Goal: Task Accomplishment & Management: Manage account settings

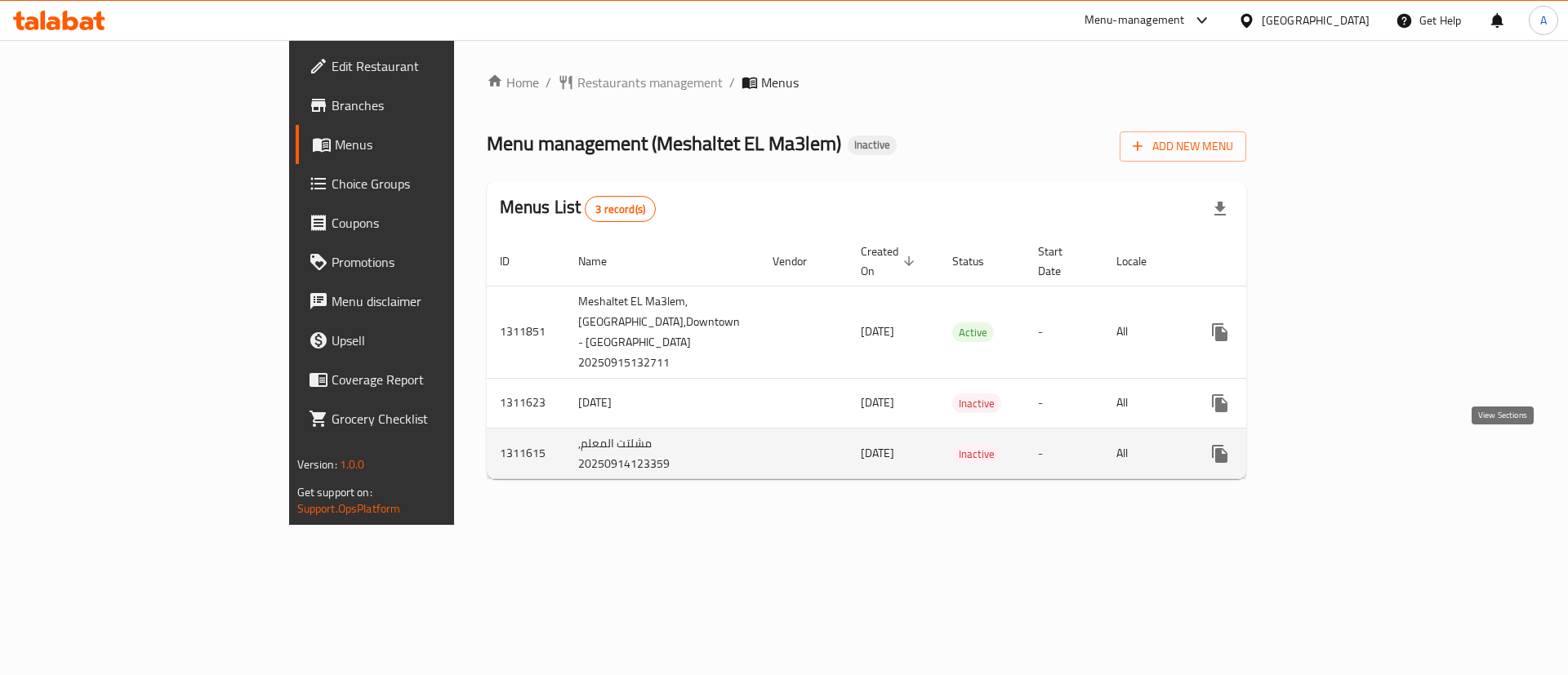
click at [1347, 458] on icon "enhanced table" at bounding box center [1337, 454] width 19 height 19
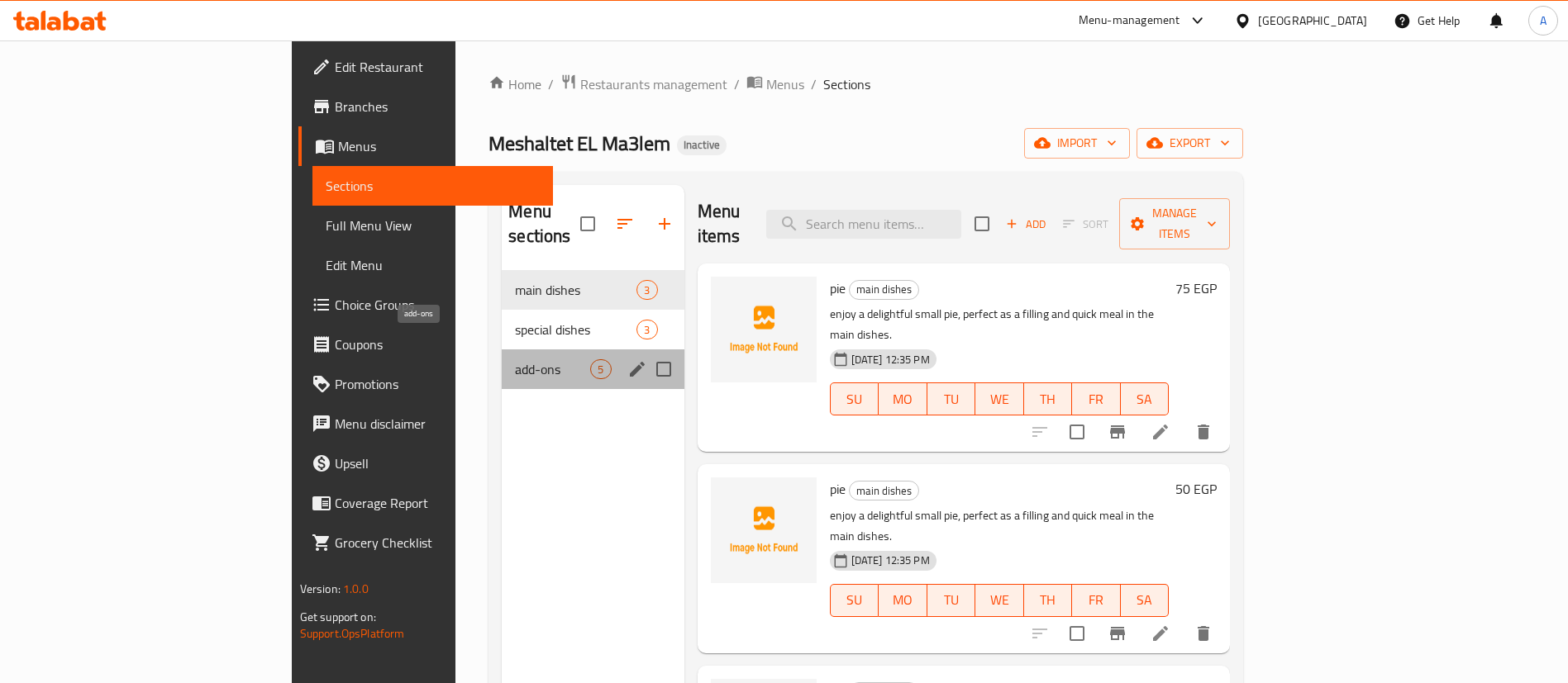
click at [515, 360] on span "add-ons" at bounding box center [552, 370] width 75 height 20
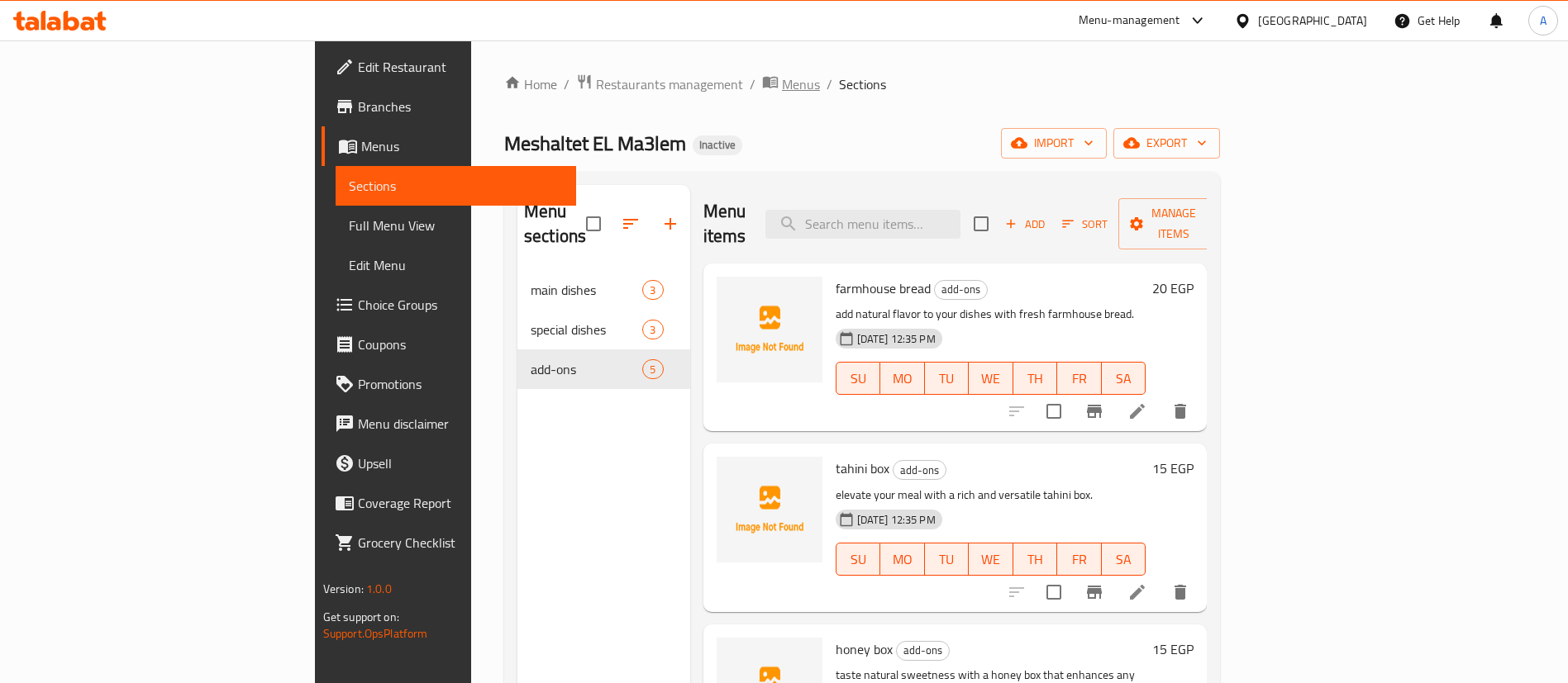
click at [782, 85] on span "Menus" at bounding box center [801, 84] width 38 height 20
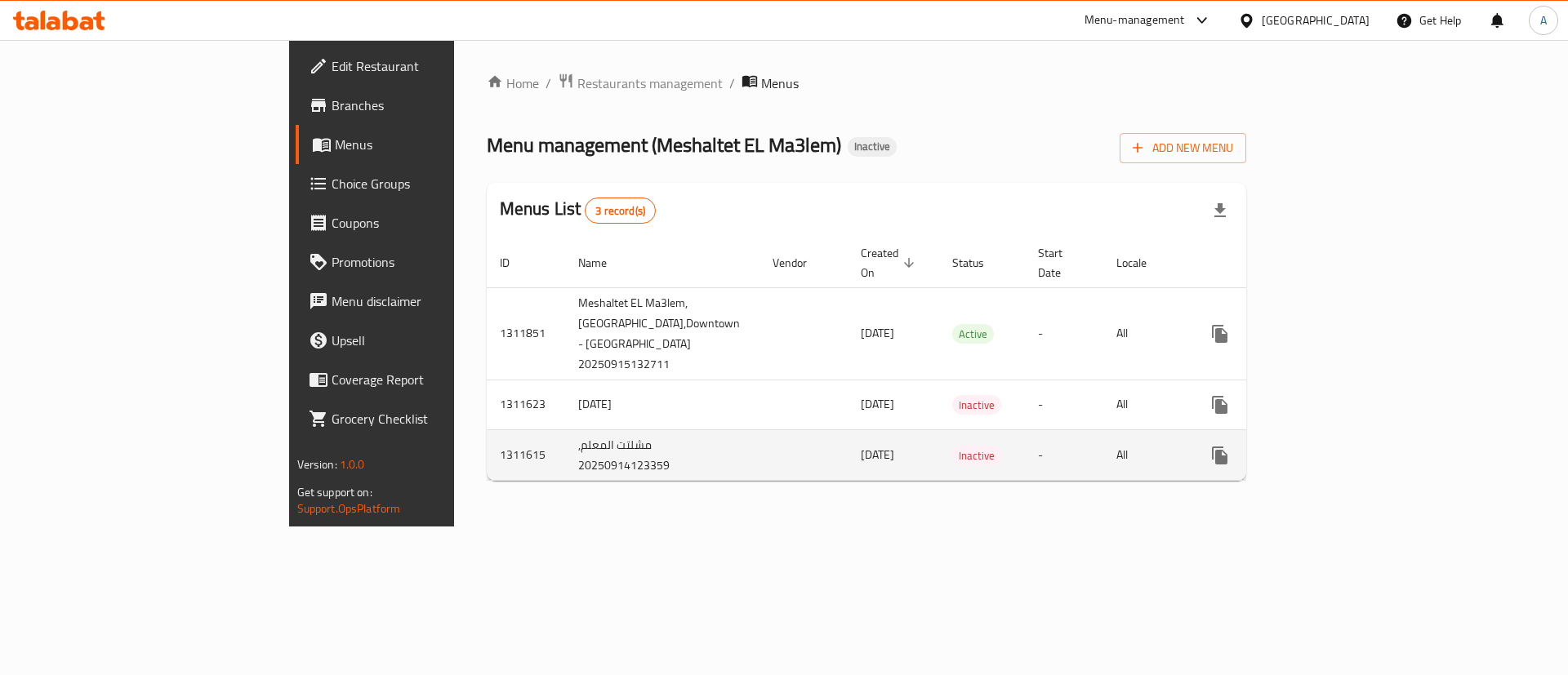
click at [565, 444] on td "مشلتت المعلم, 20250914123359" at bounding box center [662, 455] width 195 height 52
click at [861, 459] on span "[DATE]" at bounding box center [877, 455] width 33 height 21
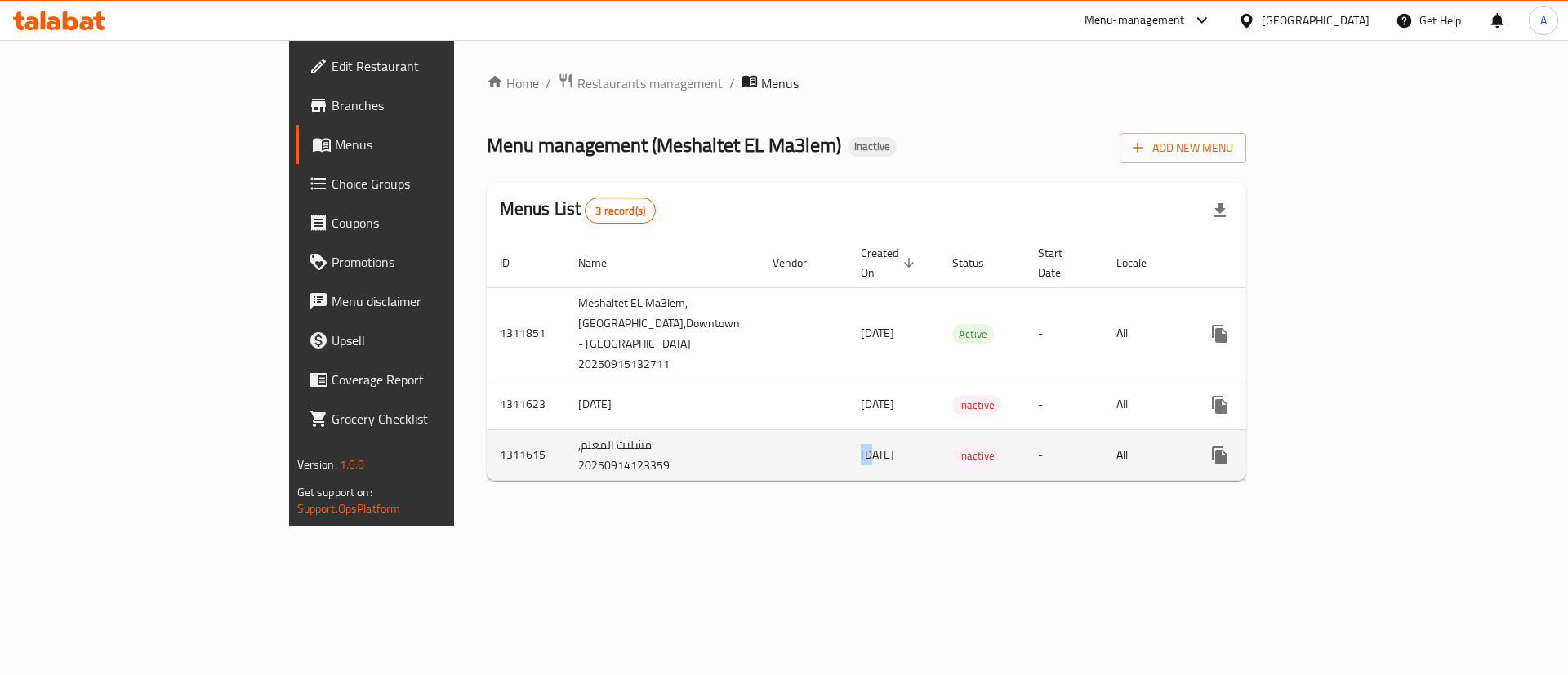
click at [861, 459] on span "[DATE]" at bounding box center [877, 455] width 33 height 21
click at [1347, 465] on icon "enhanced table" at bounding box center [1337, 456] width 19 height 19
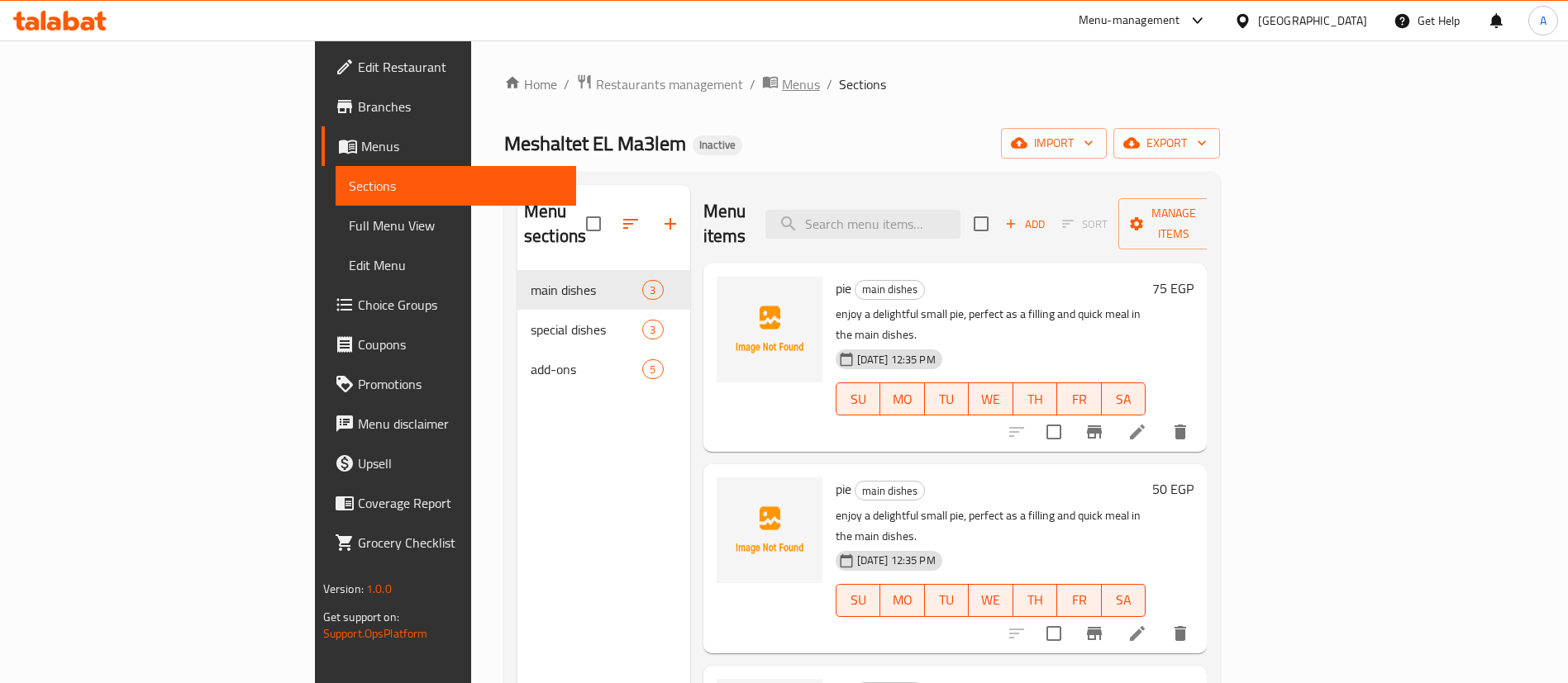
click at [782, 90] on span "Menus" at bounding box center [801, 84] width 38 height 20
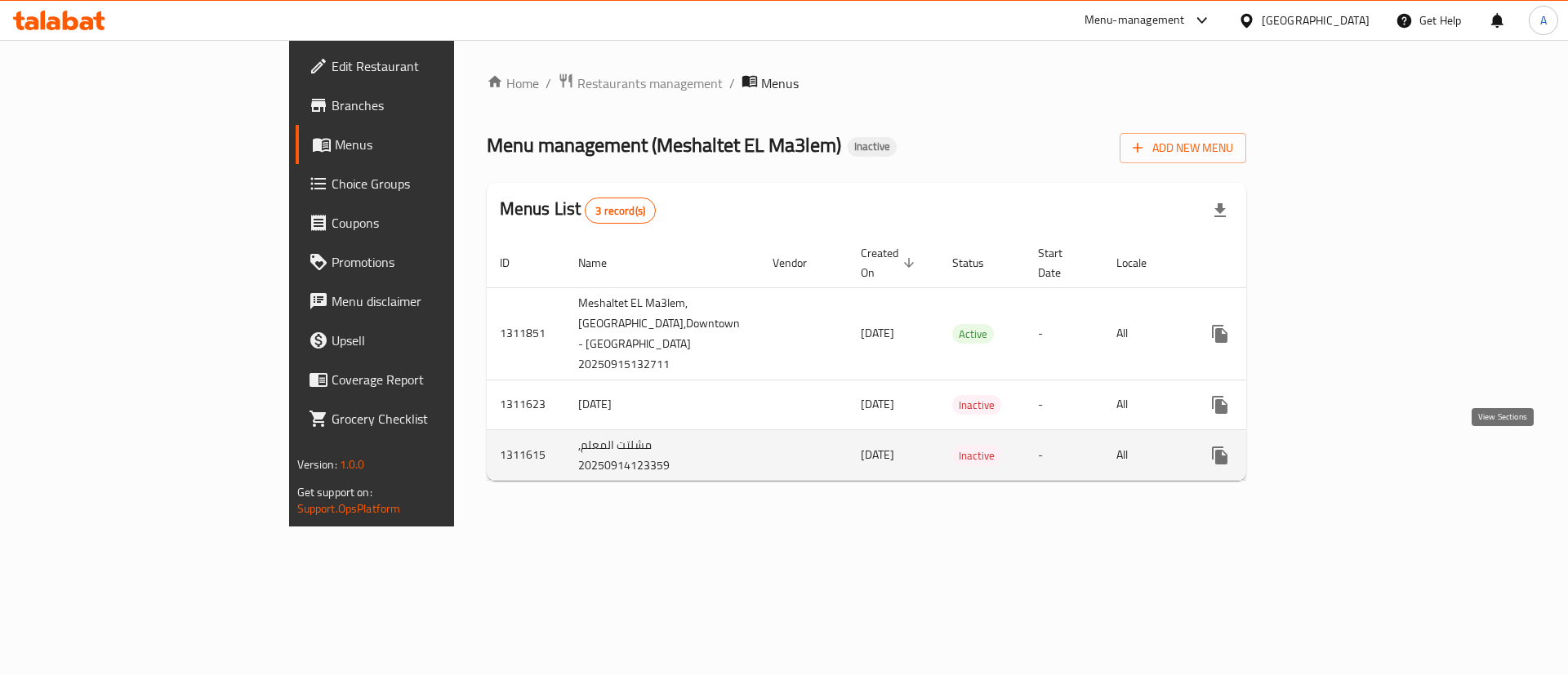
click at [1357, 446] on link "enhanced table" at bounding box center [1337, 456] width 39 height 39
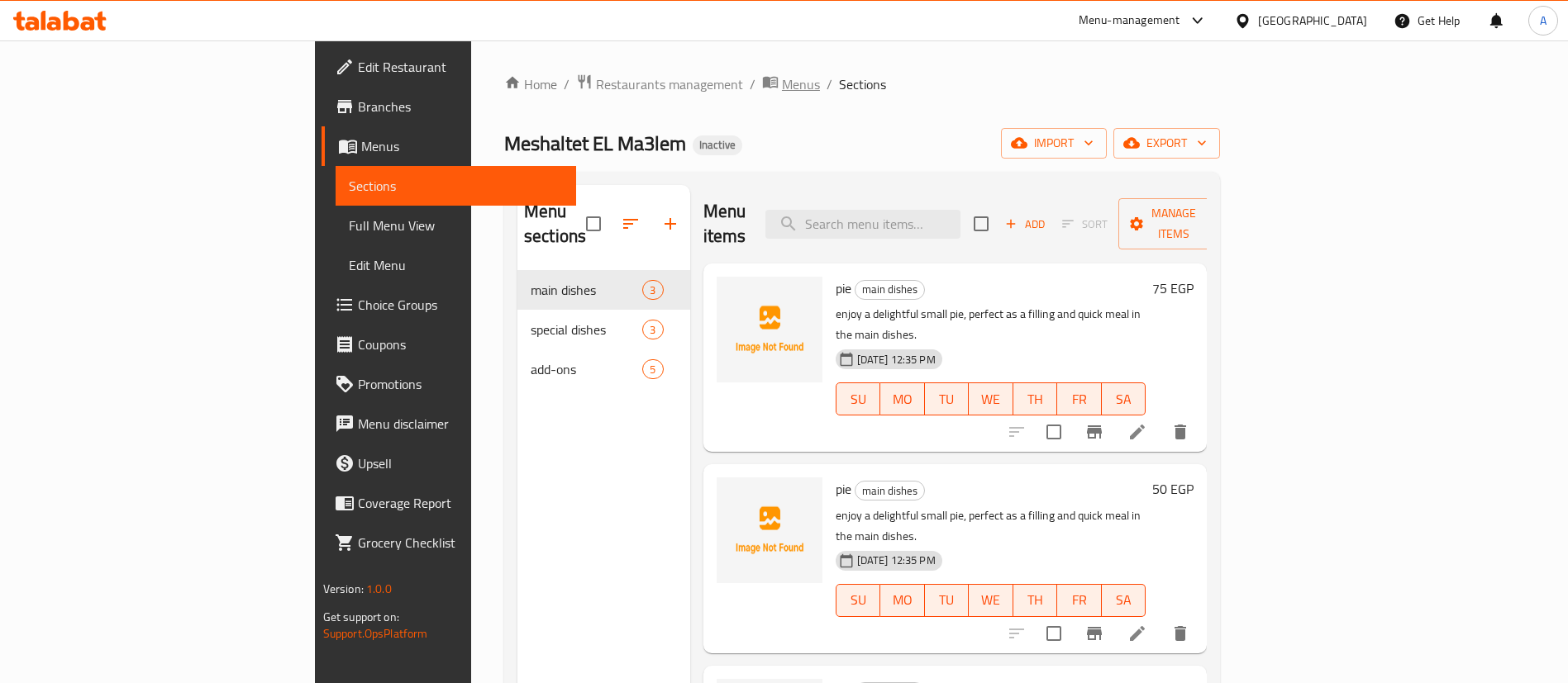
click at [782, 92] on span "Menus" at bounding box center [801, 84] width 38 height 20
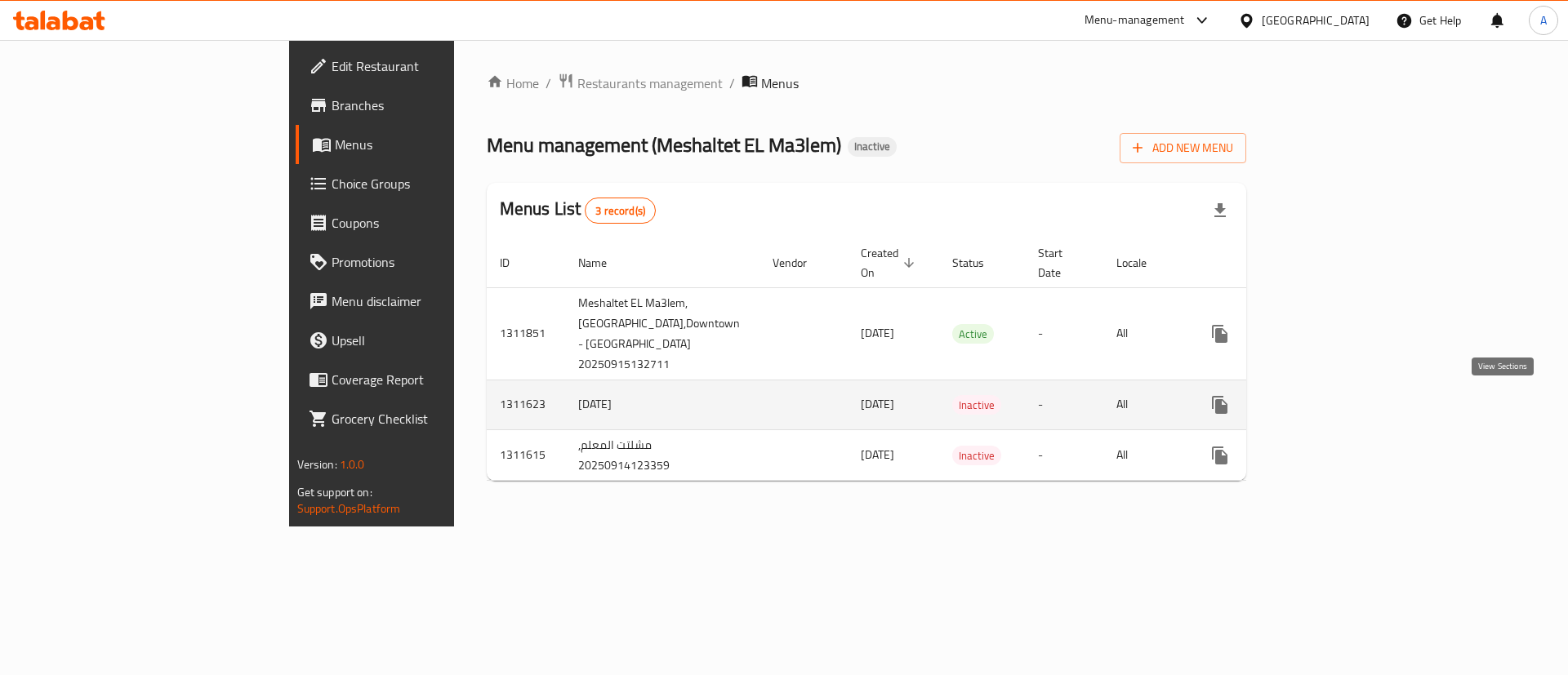
click at [1357, 404] on link "enhanced table" at bounding box center [1337, 405] width 39 height 39
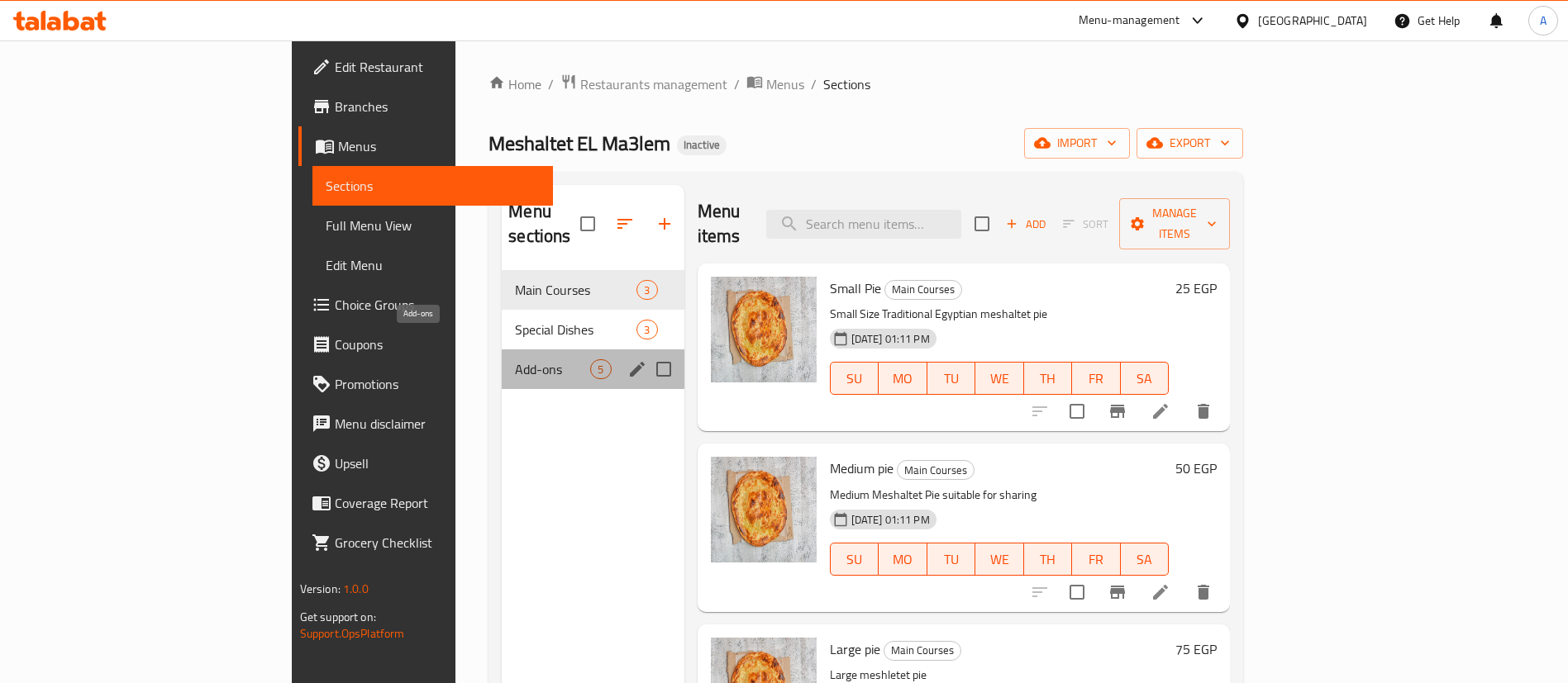
click at [515, 360] on span "Add-ons" at bounding box center [552, 370] width 75 height 20
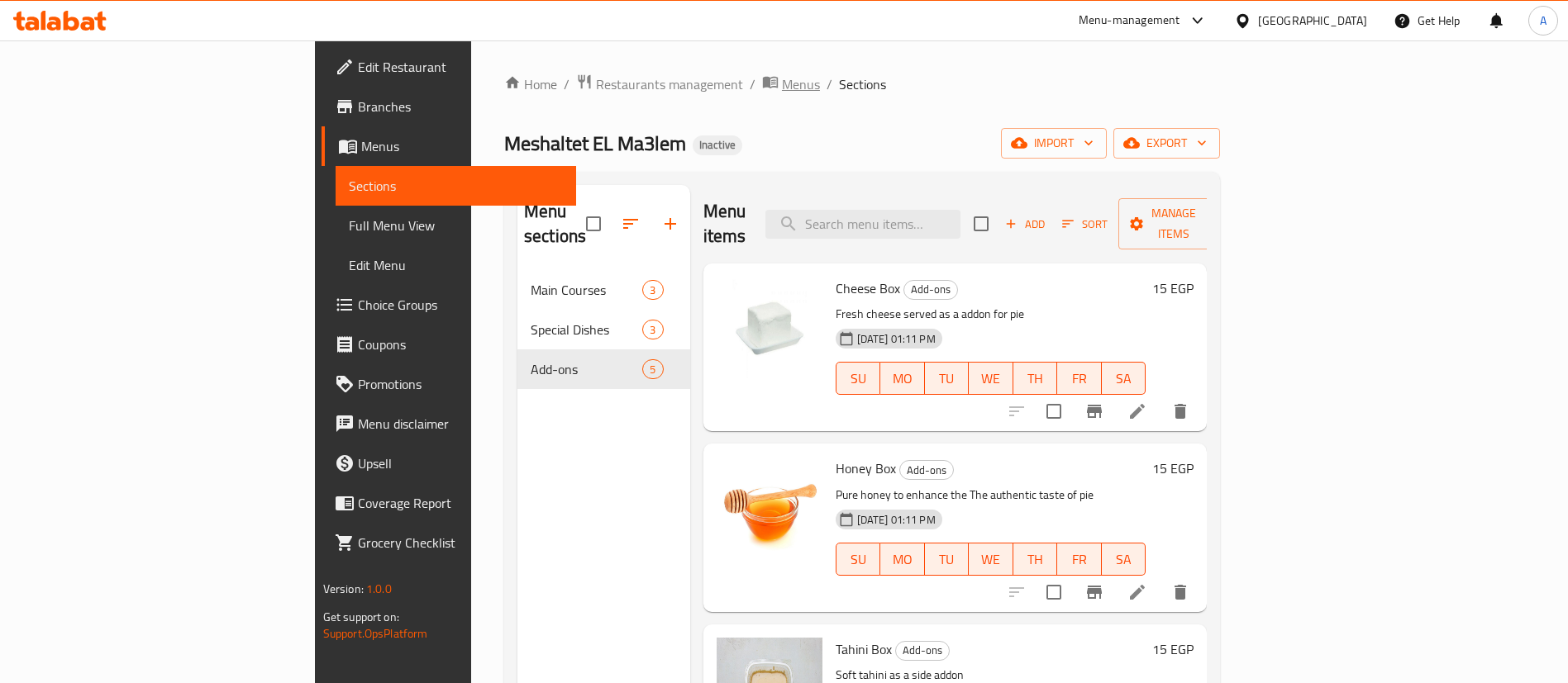
click at [782, 90] on span "Menus" at bounding box center [801, 84] width 38 height 20
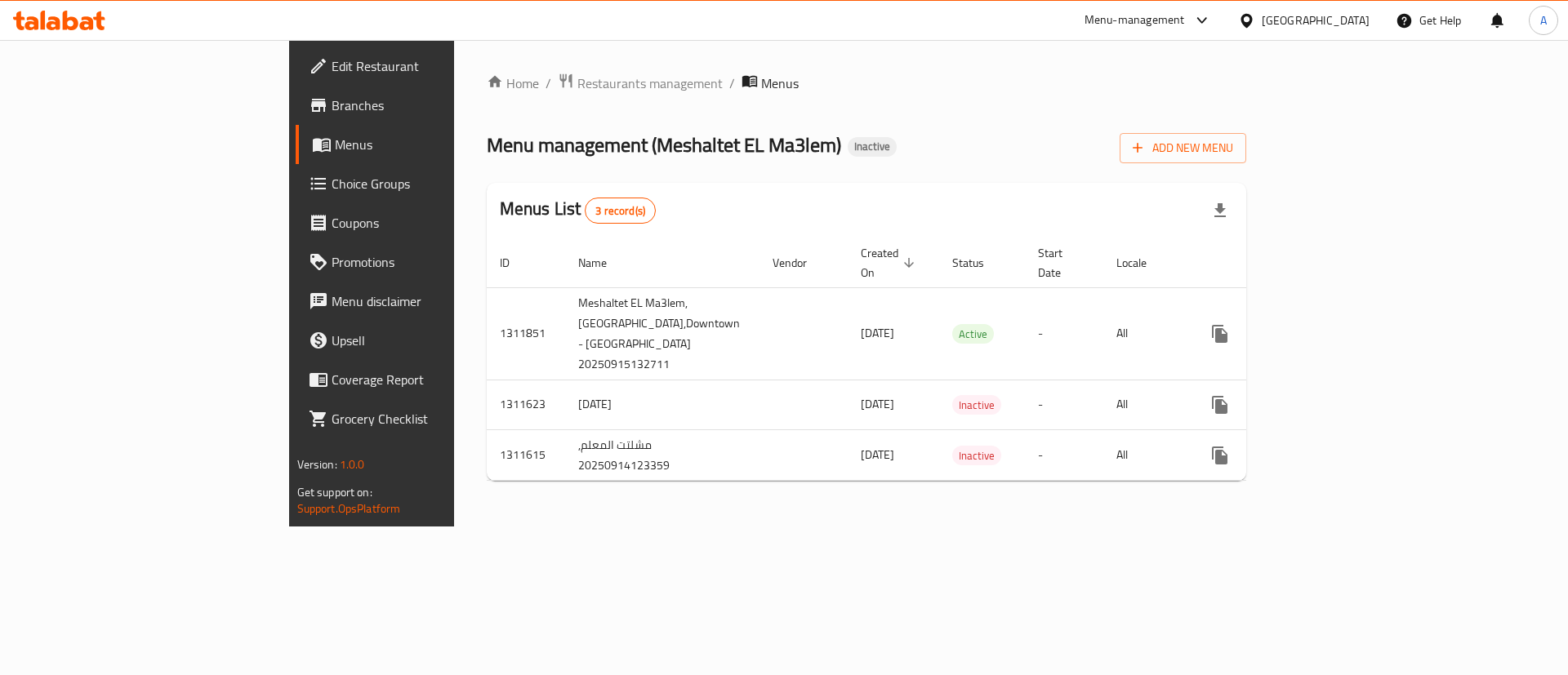
drag, startPoint x: 1090, startPoint y: 305, endPoint x: 912, endPoint y: 127, distance: 251.7
click at [912, 127] on div "Menu management ( Meshaltet EL Ma3lem ) Inactive Add New Menu" at bounding box center [867, 145] width 760 height 37
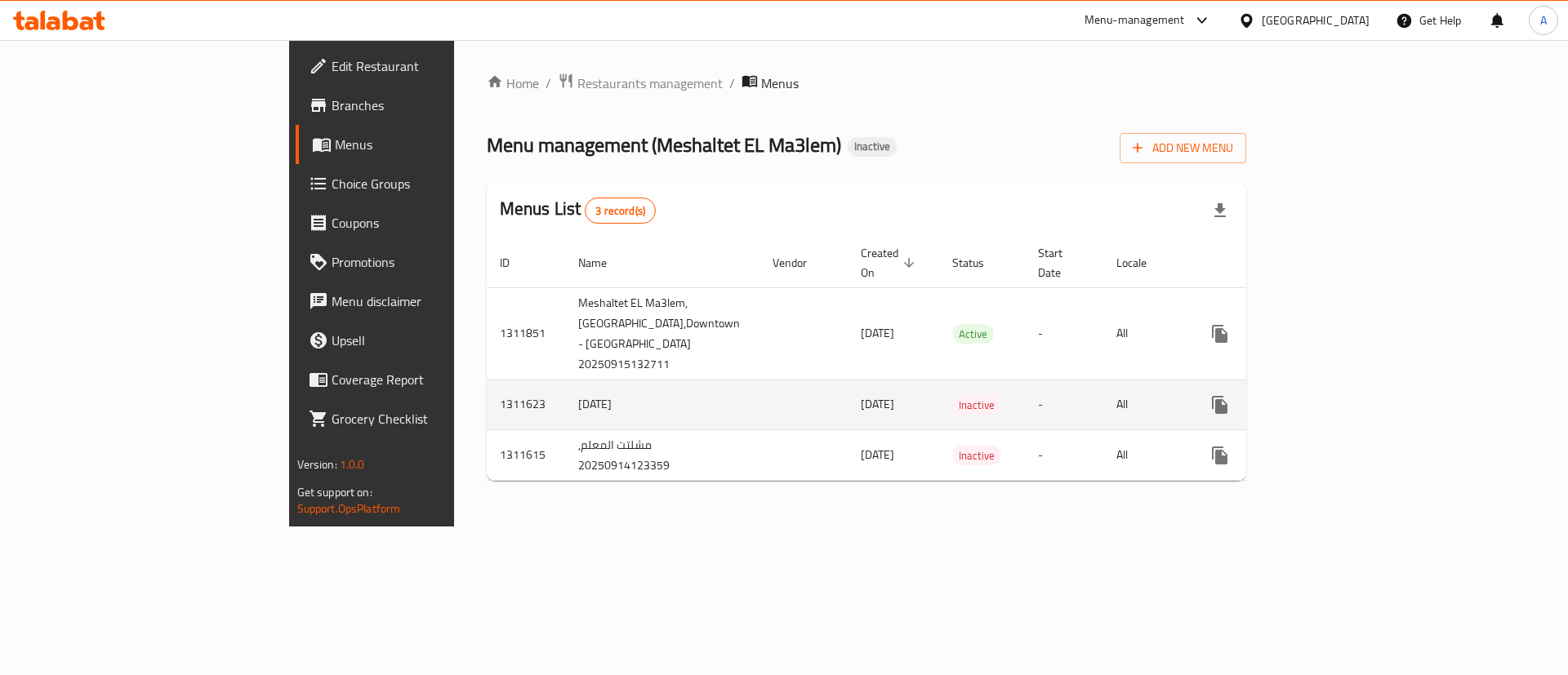
click at [487, 407] on td "1311623" at bounding box center [526, 404] width 78 height 50
copy td "1311623"
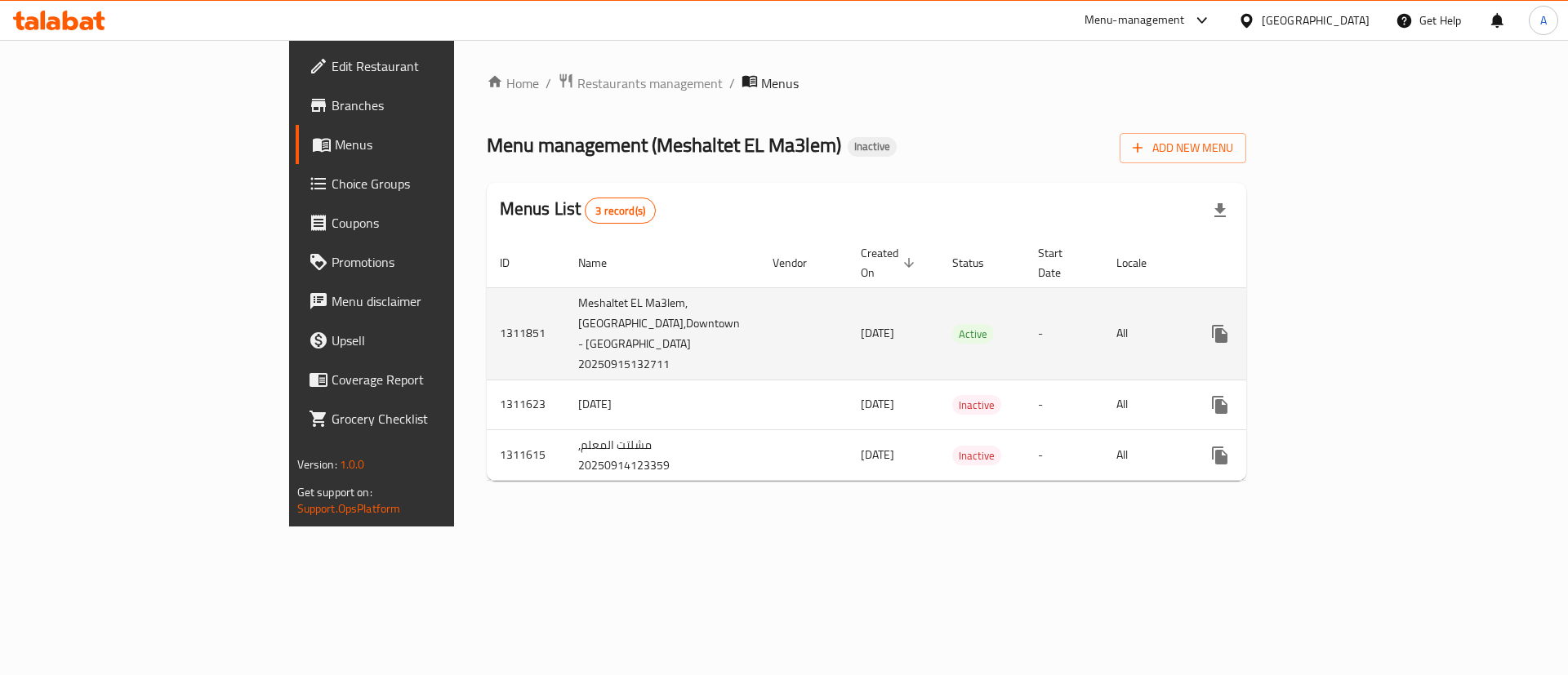
click at [487, 329] on td "1311851" at bounding box center [526, 333] width 78 height 93
copy td "1311851"
click at [1357, 330] on link "enhanced table" at bounding box center [1337, 334] width 39 height 39
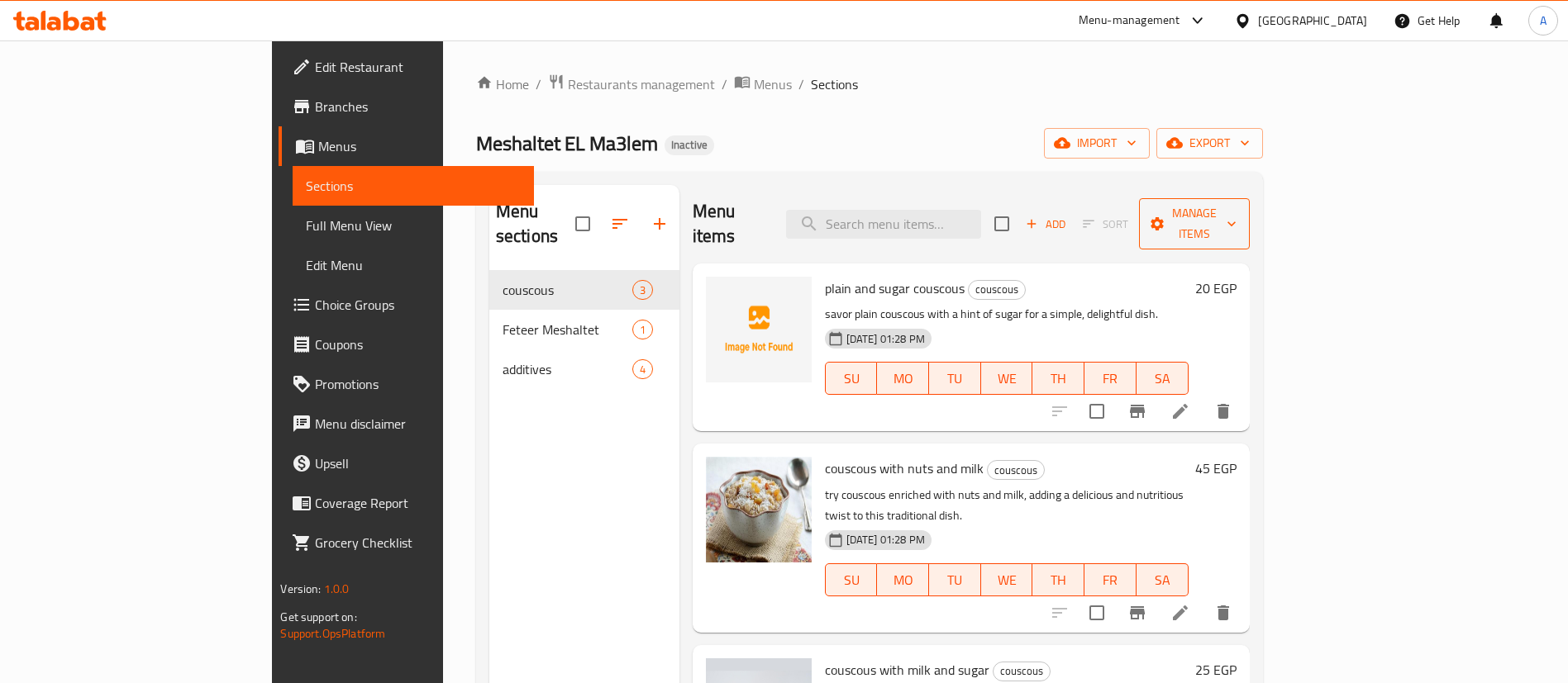
scroll to position [8, 0]
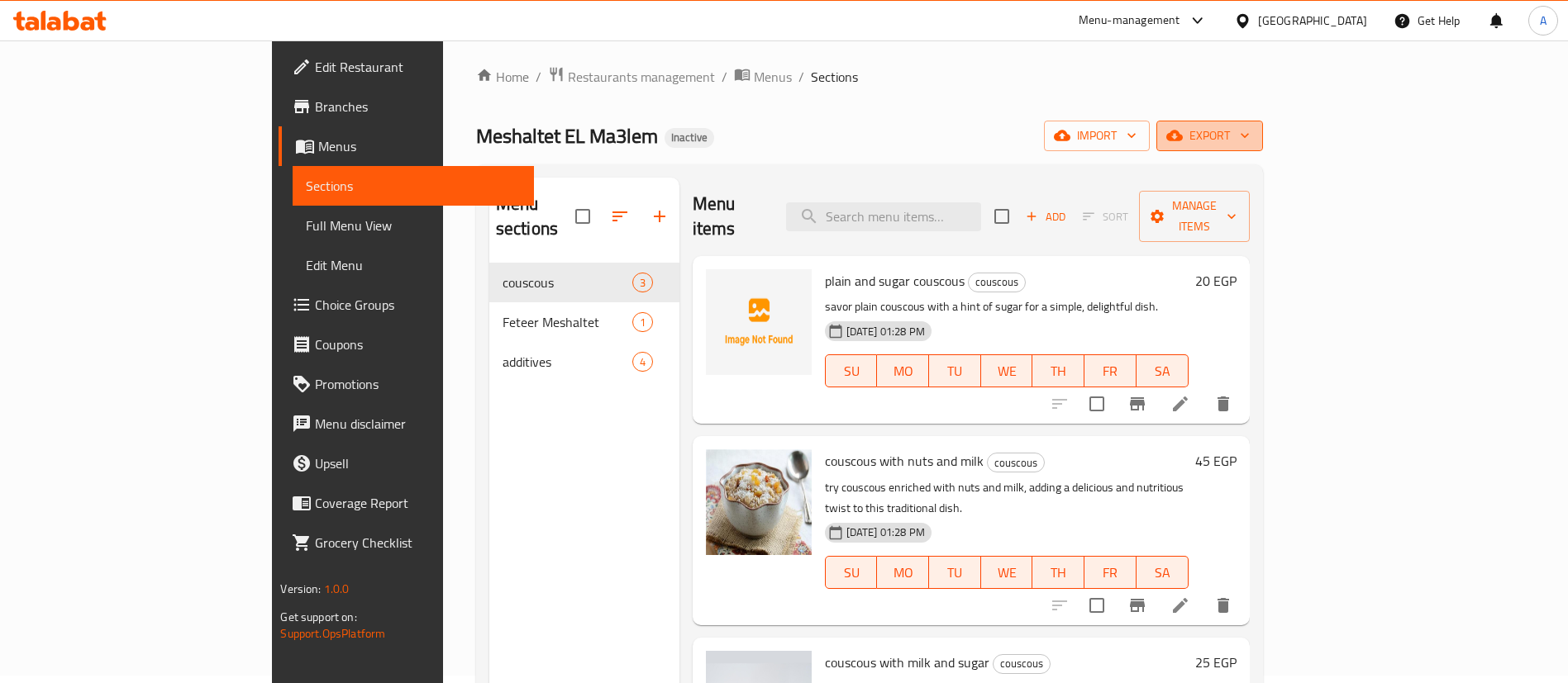
click at [1263, 147] on button "export" at bounding box center [1210, 135] width 107 height 31
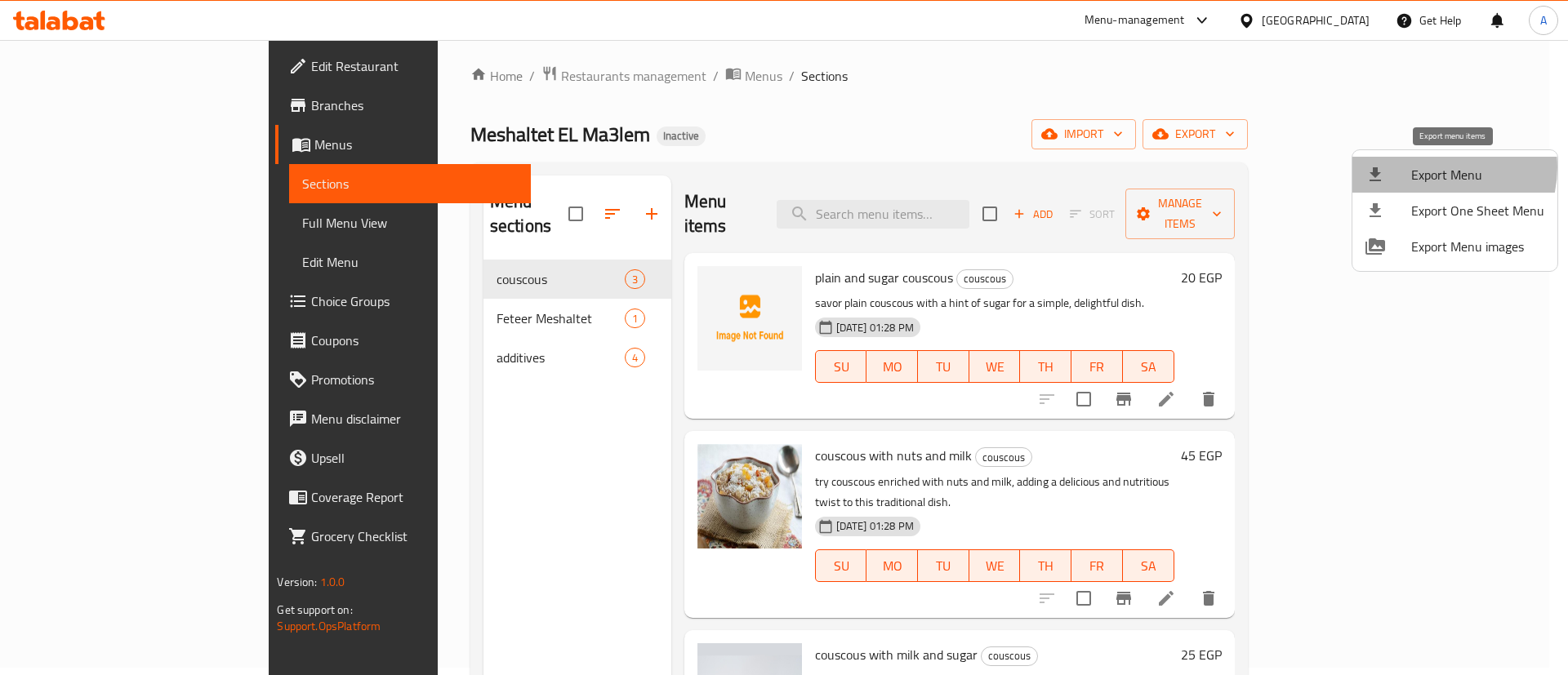
click at [1432, 168] on span "Export Menu" at bounding box center [1477, 174] width 133 height 19
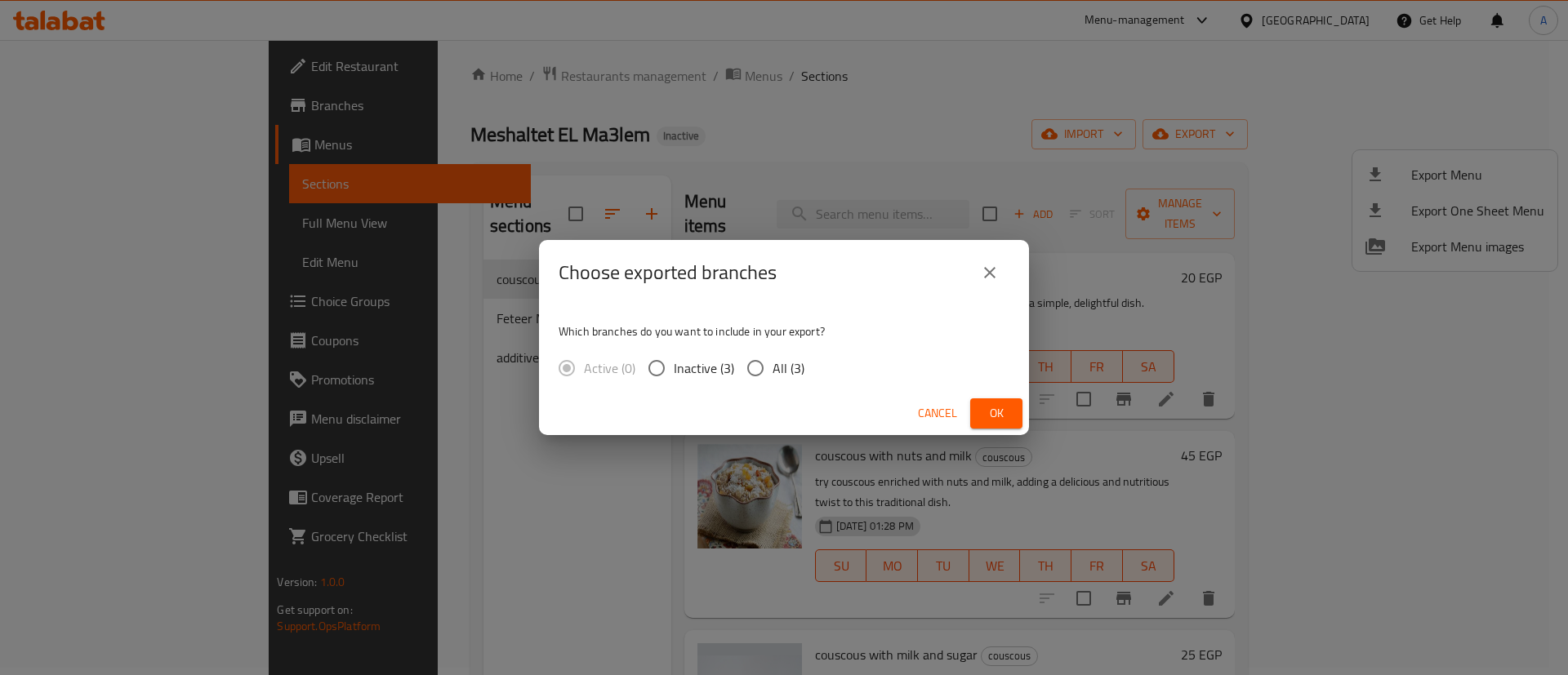
click at [780, 371] on span "All (3)" at bounding box center [788, 368] width 32 height 19
click at [772, 371] on input "All (3)" at bounding box center [755, 367] width 34 height 34
radio input "true"
click at [1016, 418] on button "Ok" at bounding box center [996, 413] width 53 height 30
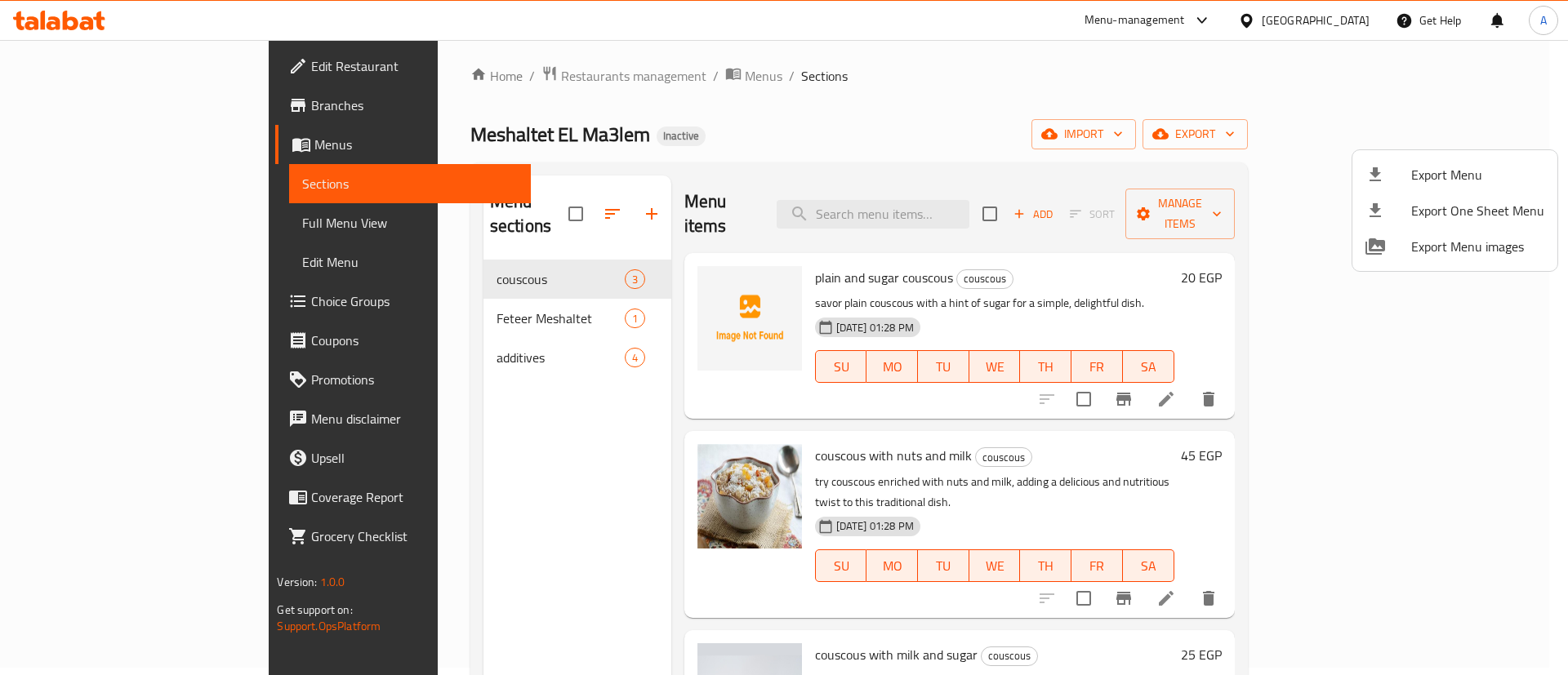
click at [79, 150] on div at bounding box center [784, 337] width 1568 height 675
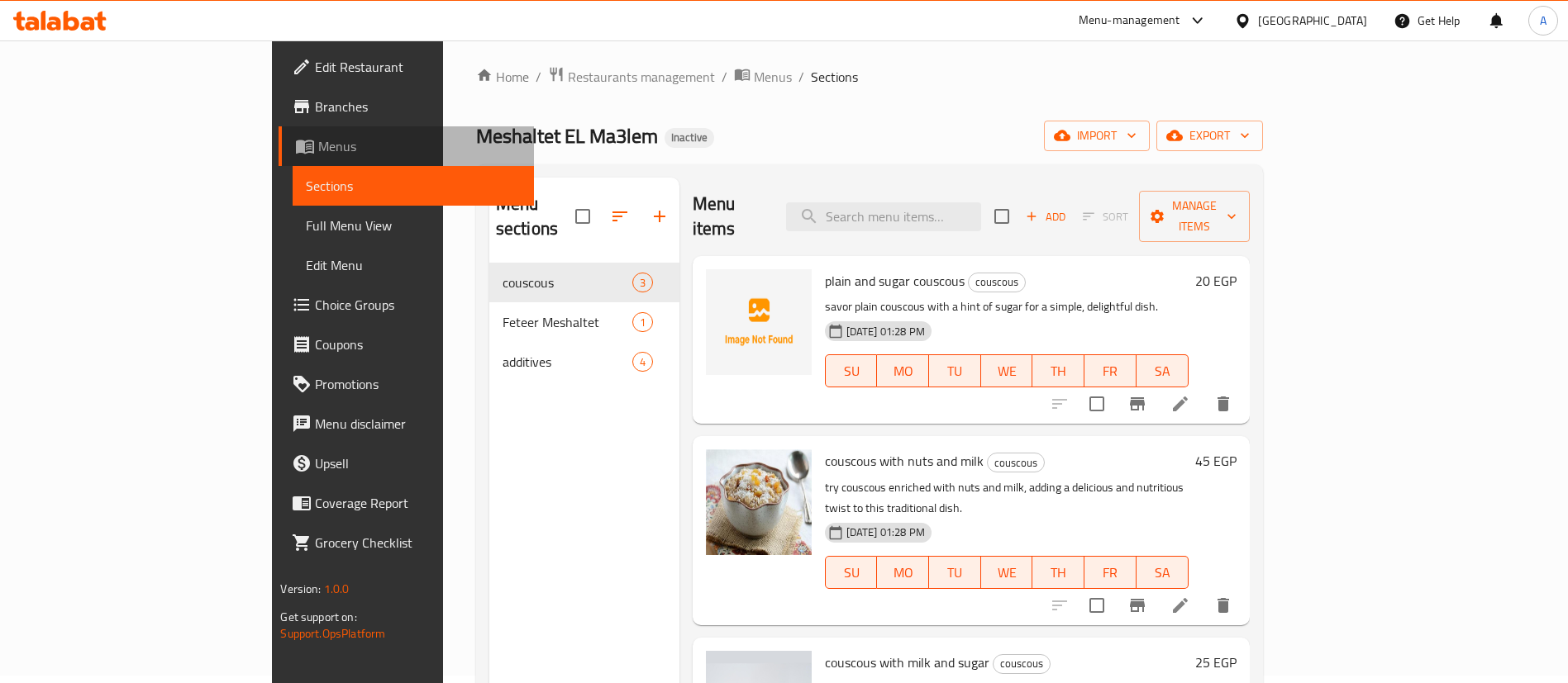
click at [319, 152] on span "Menus" at bounding box center [419, 146] width 202 height 20
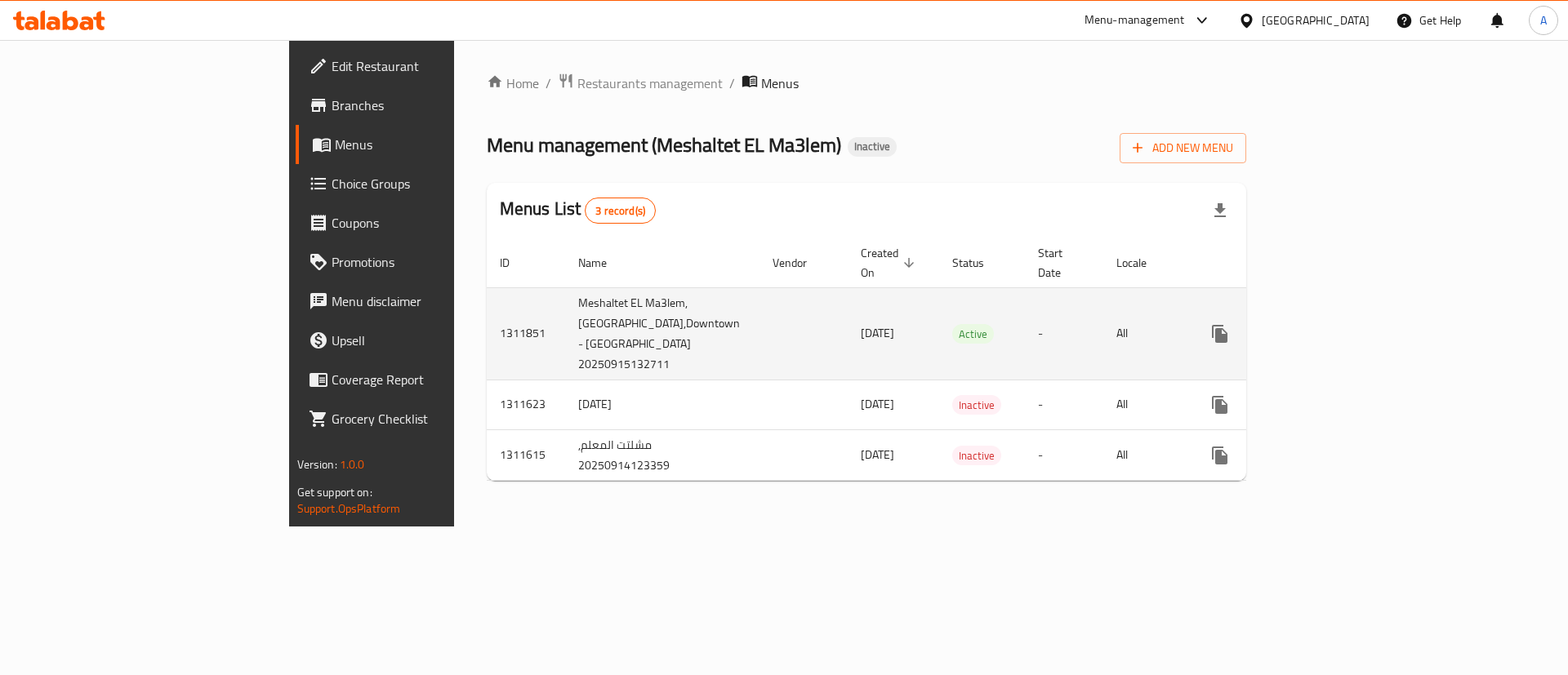
click at [487, 322] on td "1311851" at bounding box center [526, 333] width 78 height 93
copy td "1311851"
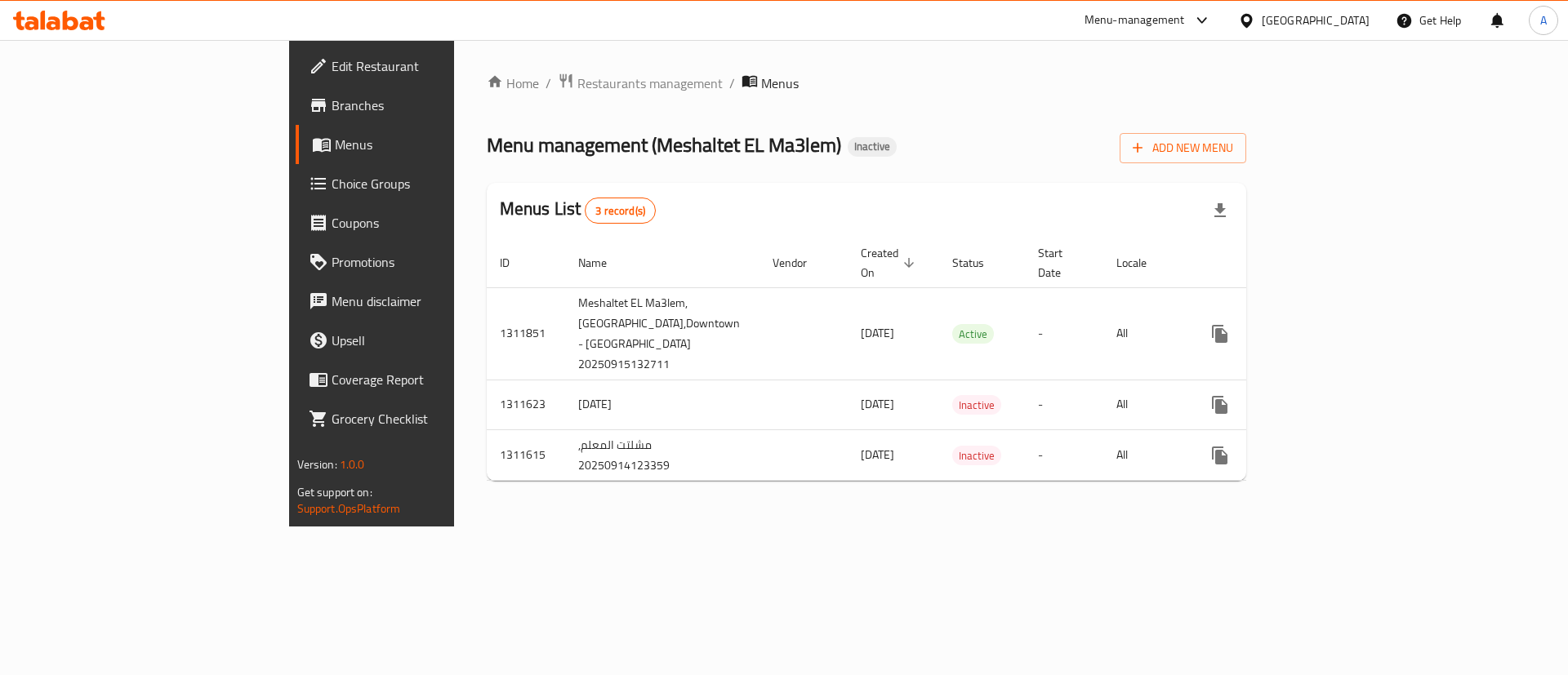
click at [1139, 164] on div "Home / Restaurants management / Menus Menu management ( Meshaltet EL Ma3lem ) I…" at bounding box center [867, 283] width 760 height 422
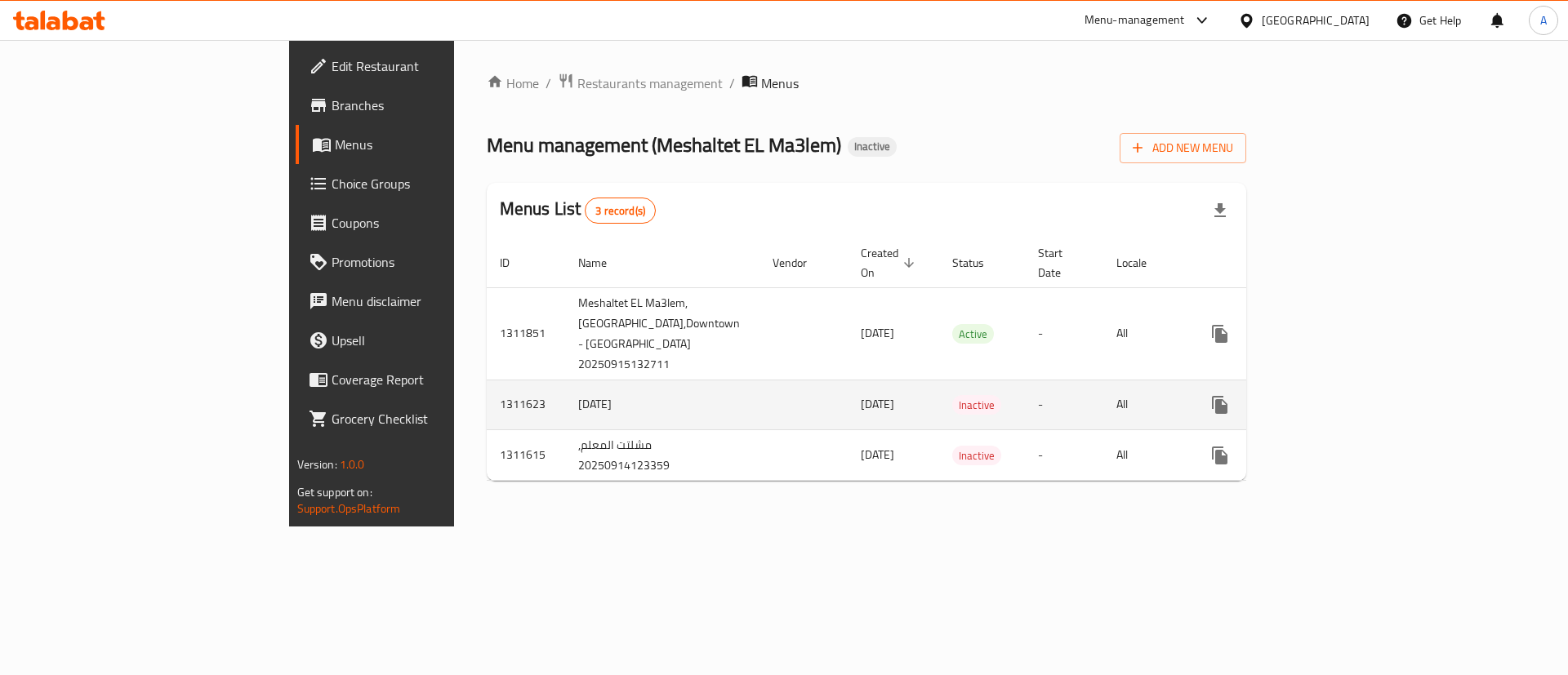
click at [487, 406] on td "1311623" at bounding box center [526, 404] width 78 height 50
copy td "1311623"
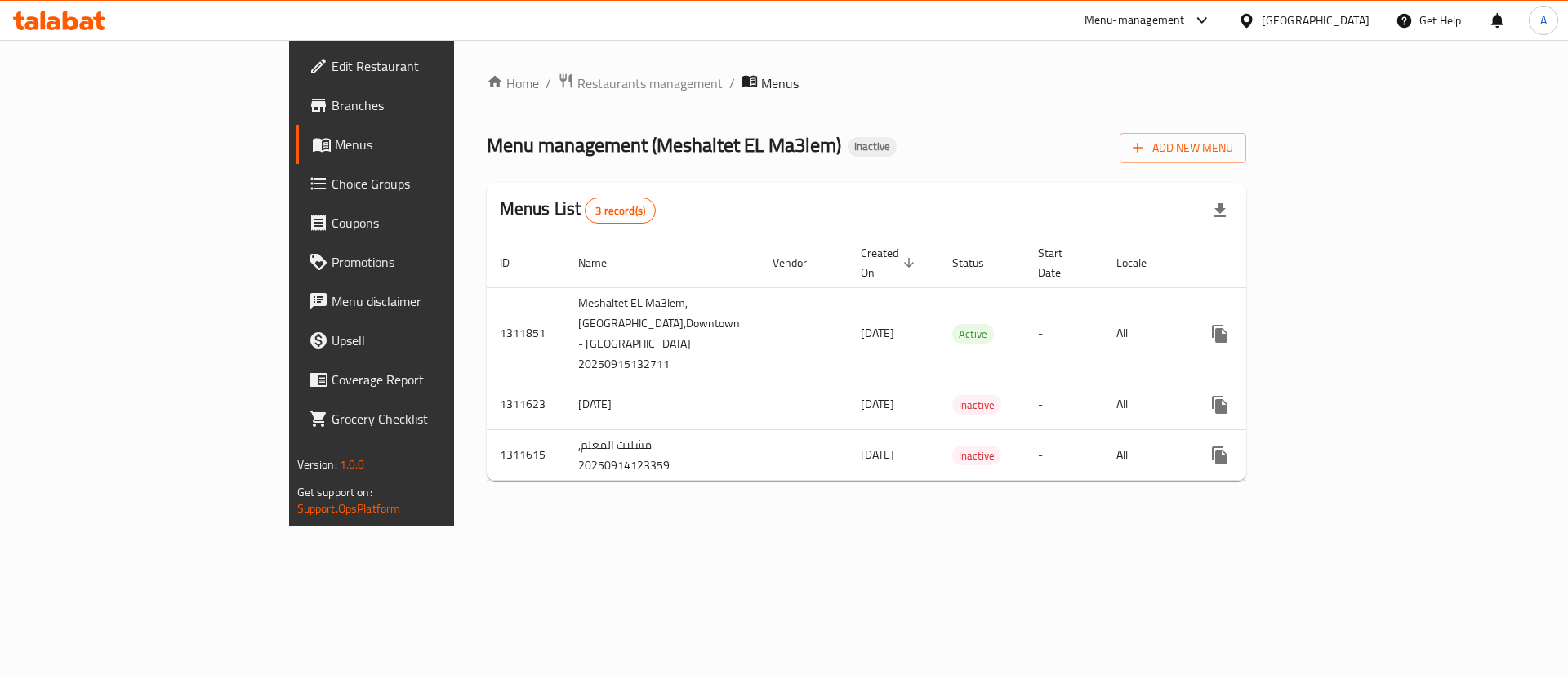
click at [1228, 139] on div "Menu management ( Meshaltet EL Ma3lem ) Inactive Add New Menu" at bounding box center [867, 145] width 760 height 37
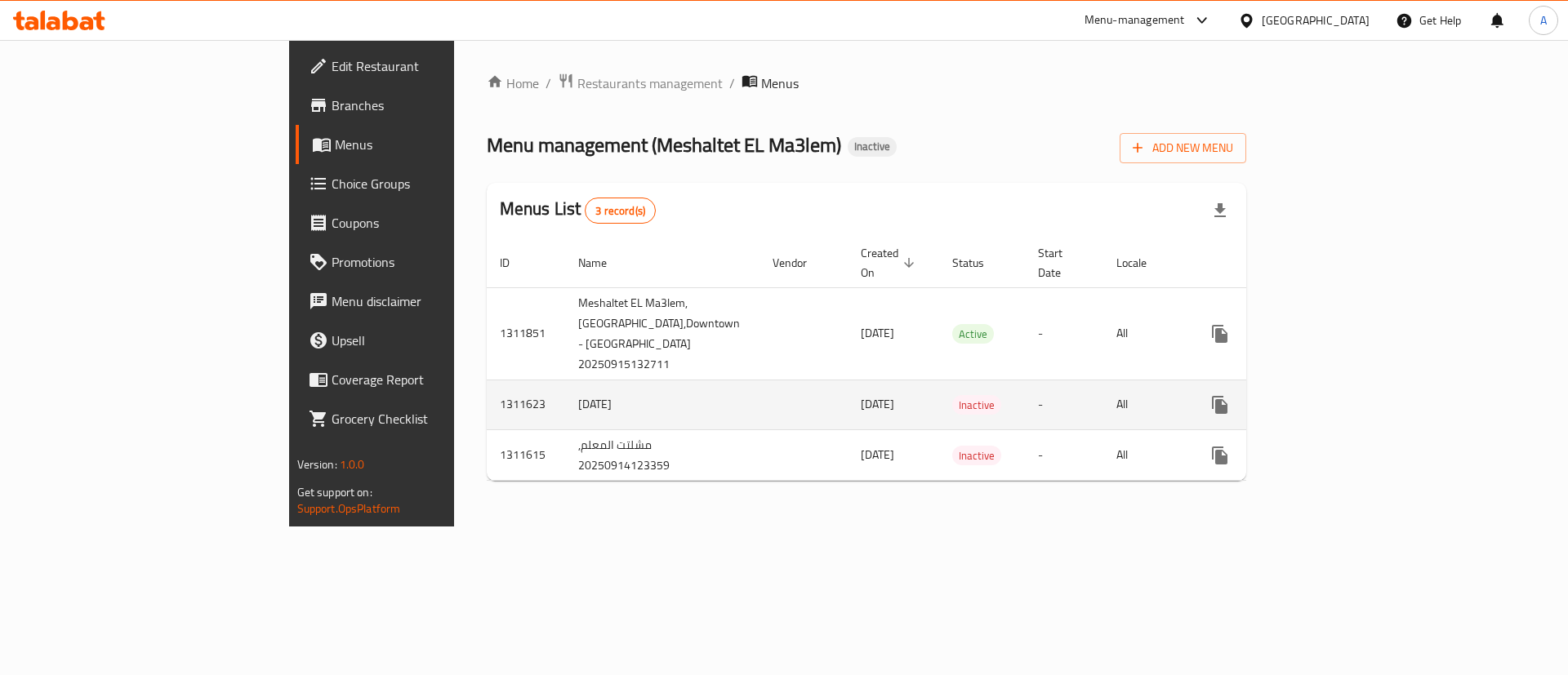
click at [487, 407] on td "1311623" at bounding box center [526, 404] width 78 height 50
copy td "1311623"
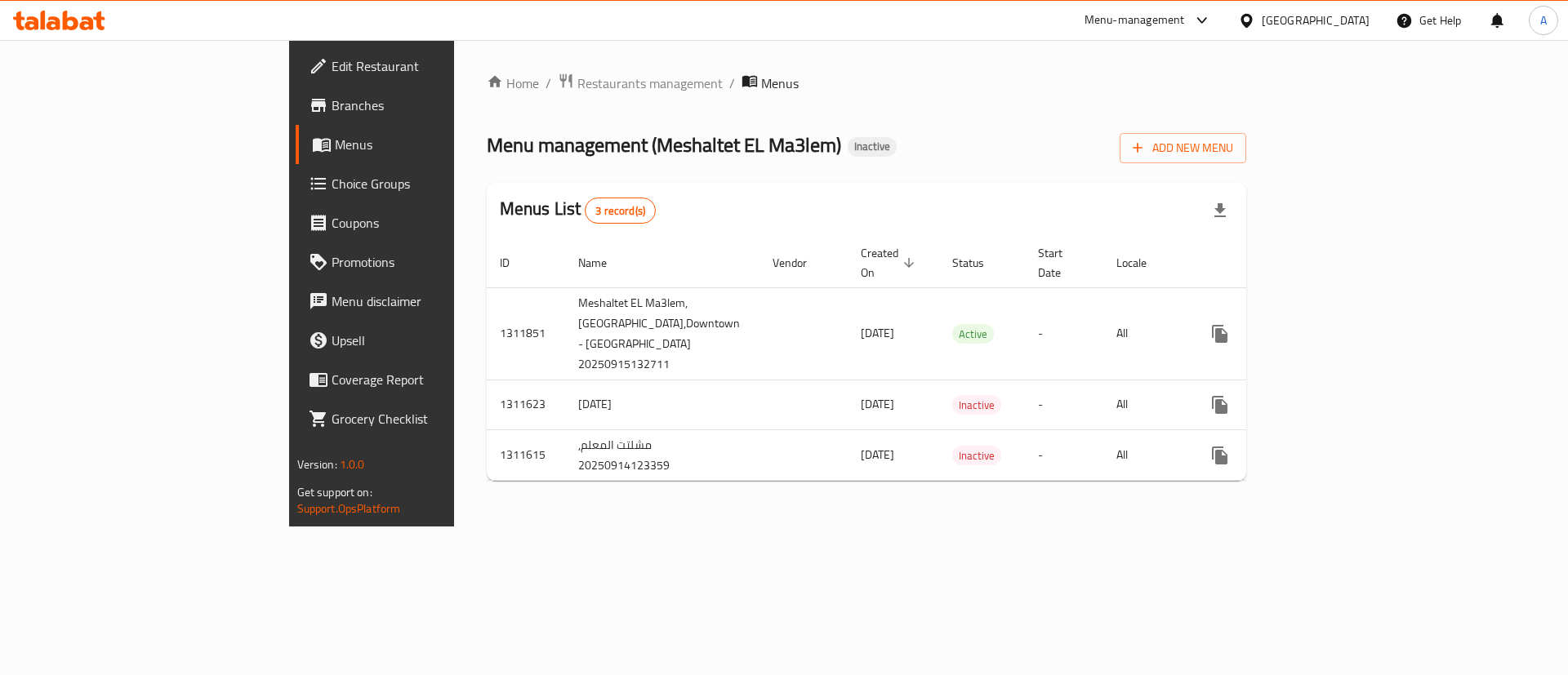
click at [1138, 527] on div "Home / Restaurants management / Menus Menu management ( Meshaltet EL Ma3lem ) I…" at bounding box center [867, 283] width 826 height 487
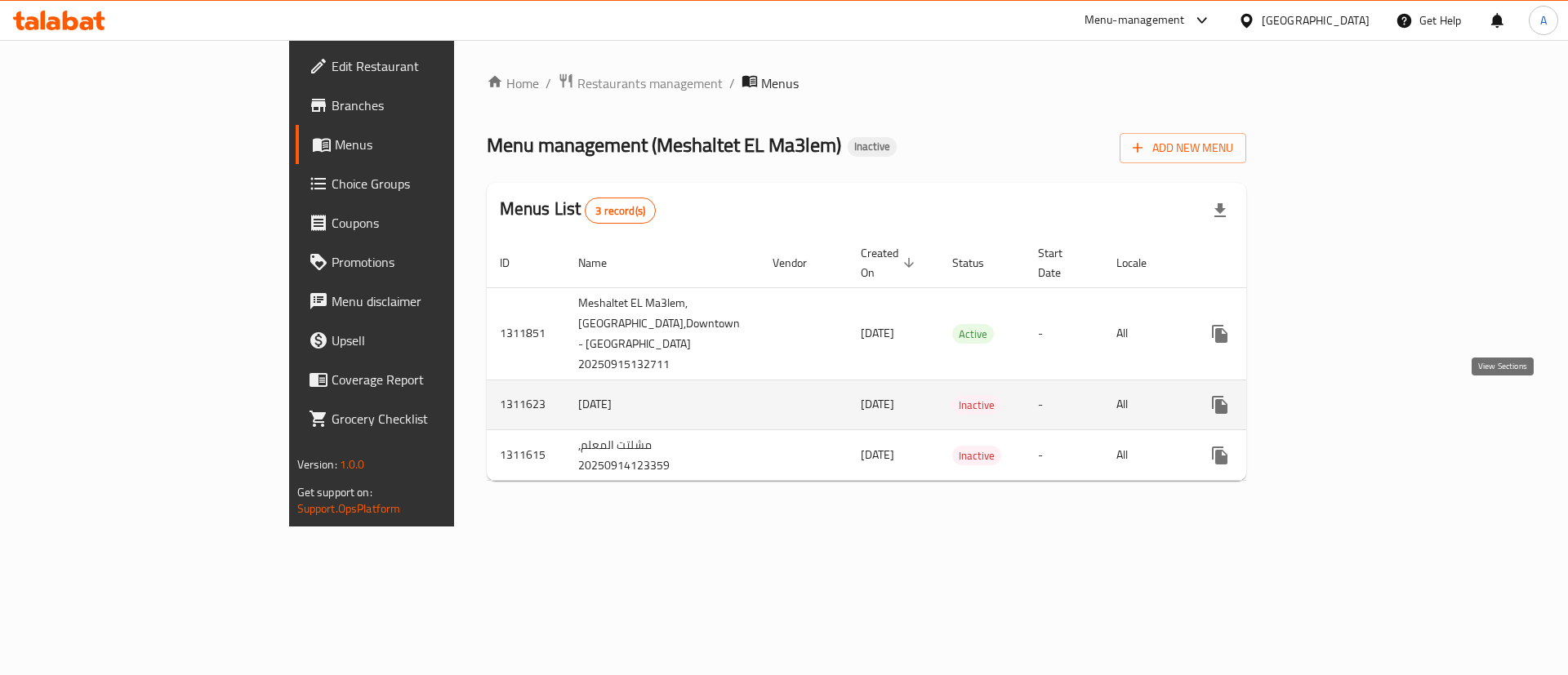
click at [1345, 403] on icon "enhanced table" at bounding box center [1337, 404] width 15 height 15
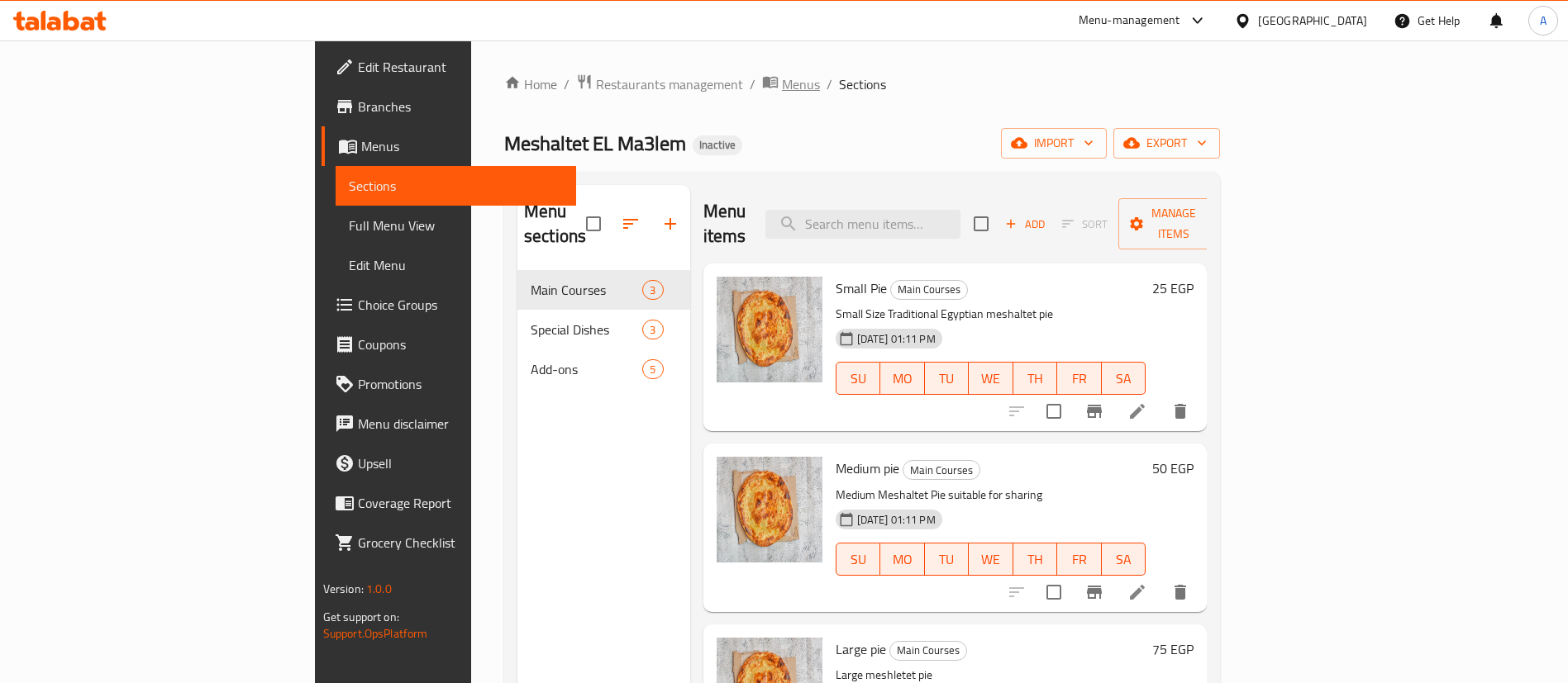
click at [782, 85] on span "Menus" at bounding box center [801, 84] width 38 height 20
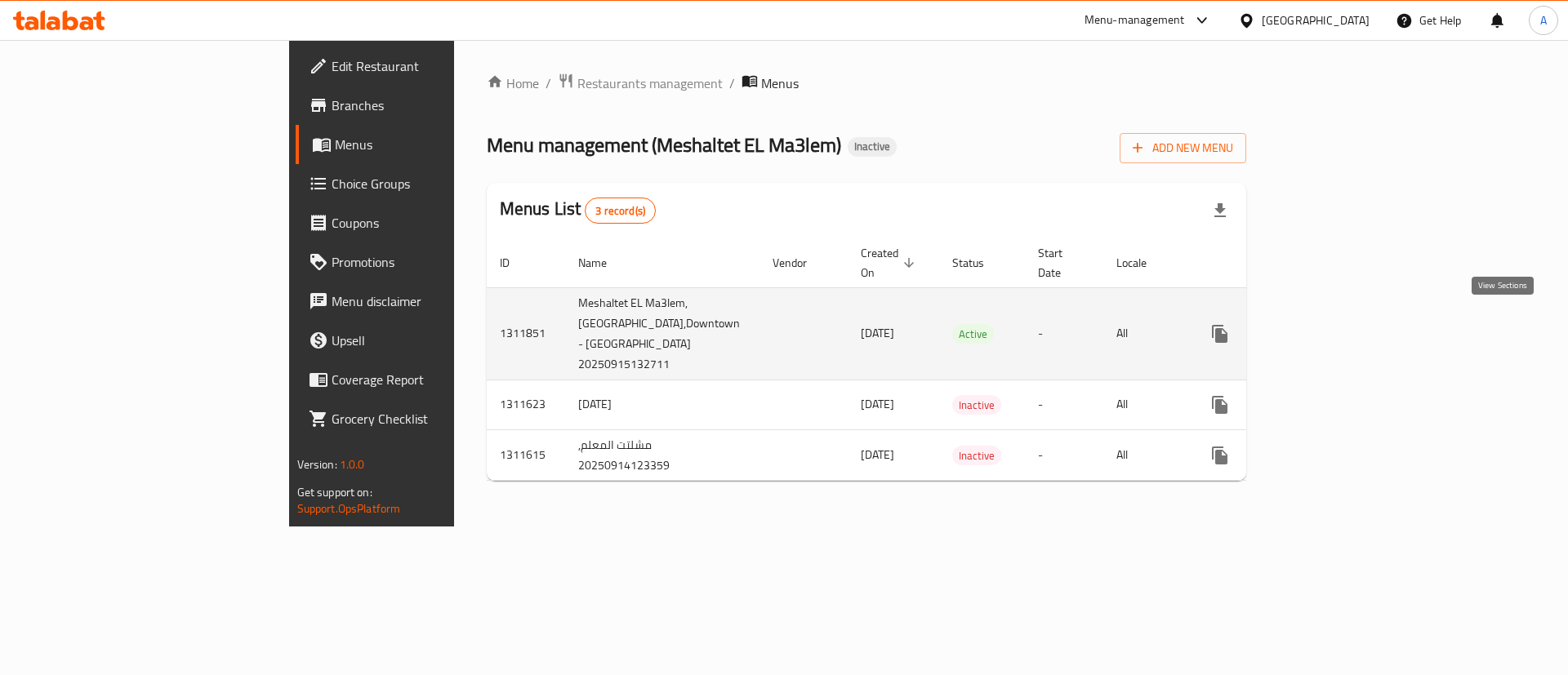
click at [1347, 324] on icon "enhanced table" at bounding box center [1337, 334] width 19 height 19
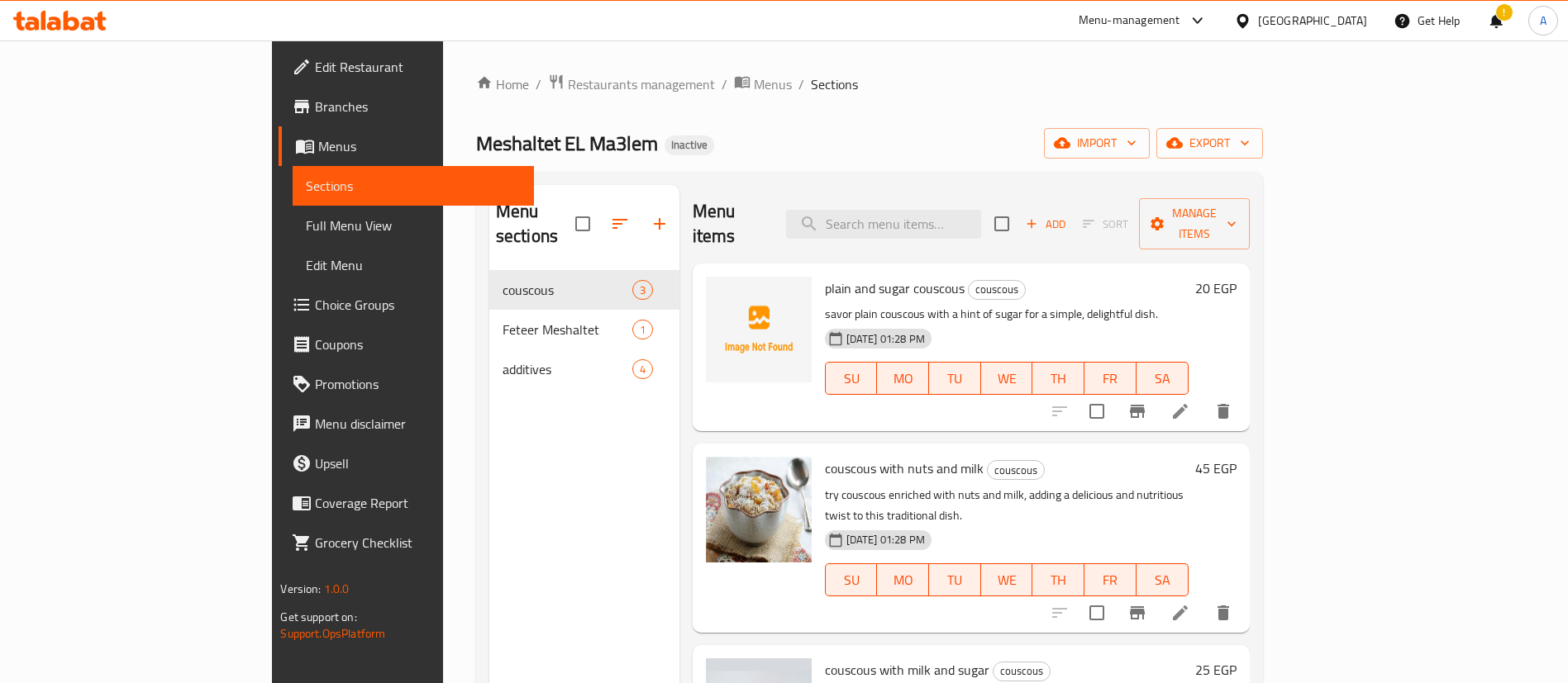
click at [1179, 115] on div "Home / Restaurants management / Menus / Sections Meshaltet EL Ma3lem Inactive i…" at bounding box center [870, 478] width 787 height 808
click at [754, 91] on span "Menus" at bounding box center [773, 84] width 38 height 20
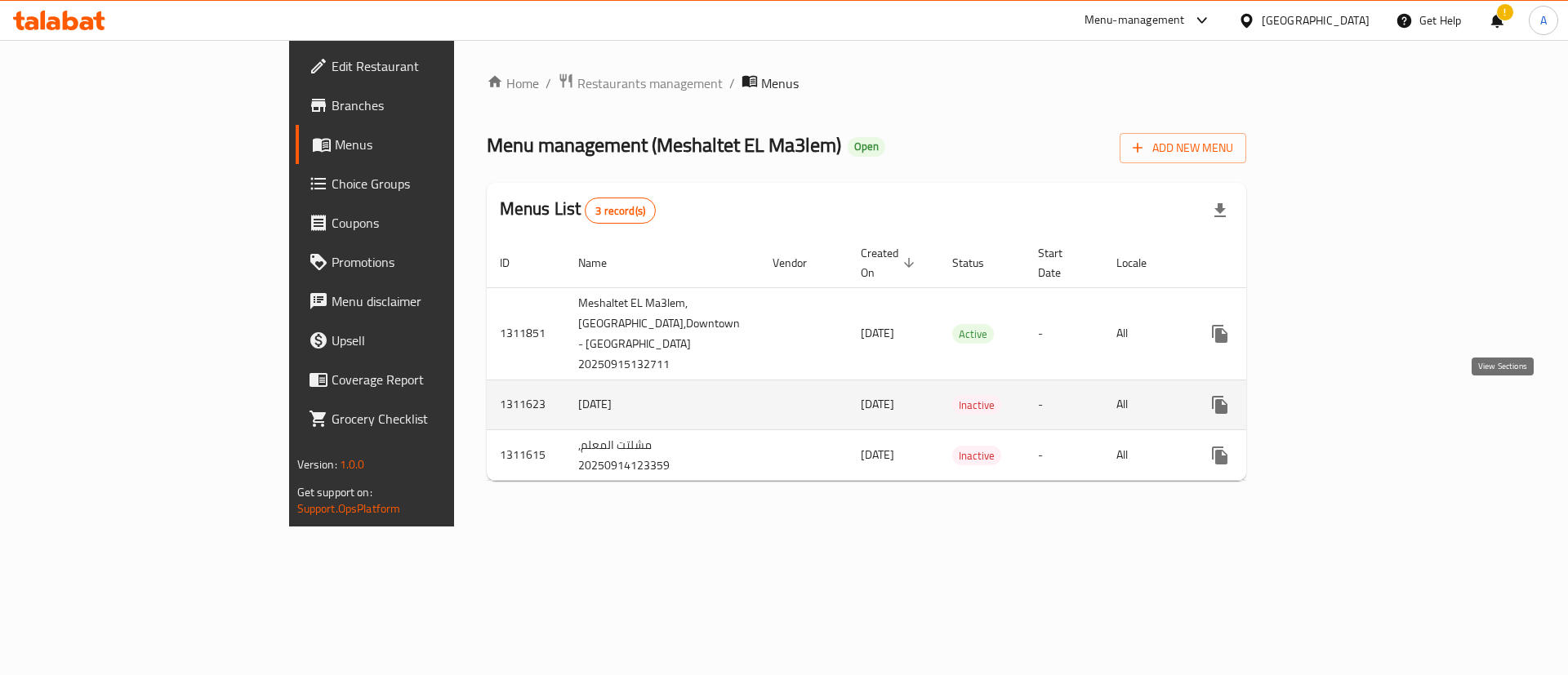
click at [1345, 405] on icon "enhanced table" at bounding box center [1337, 404] width 15 height 15
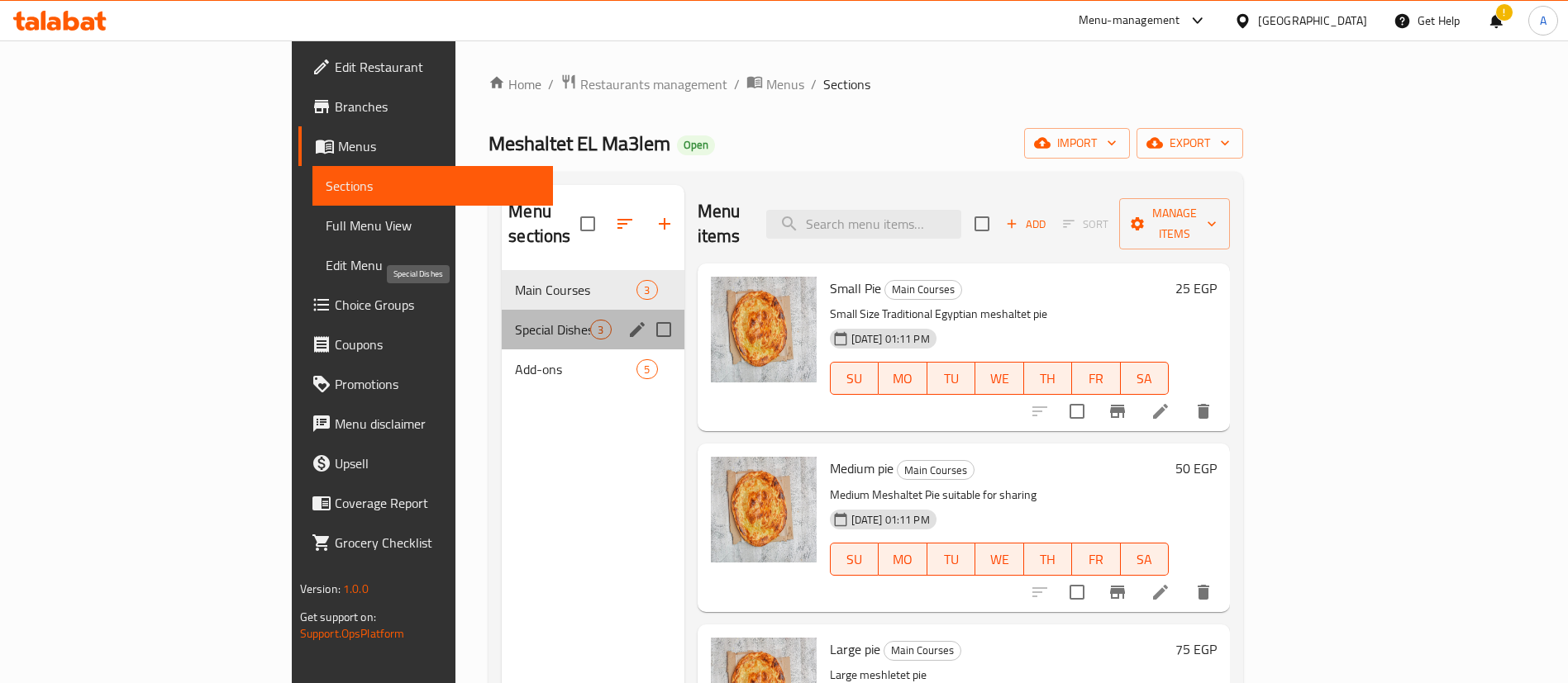
click at [515, 319] on span "Special Dishes" at bounding box center [552, 329] width 75 height 20
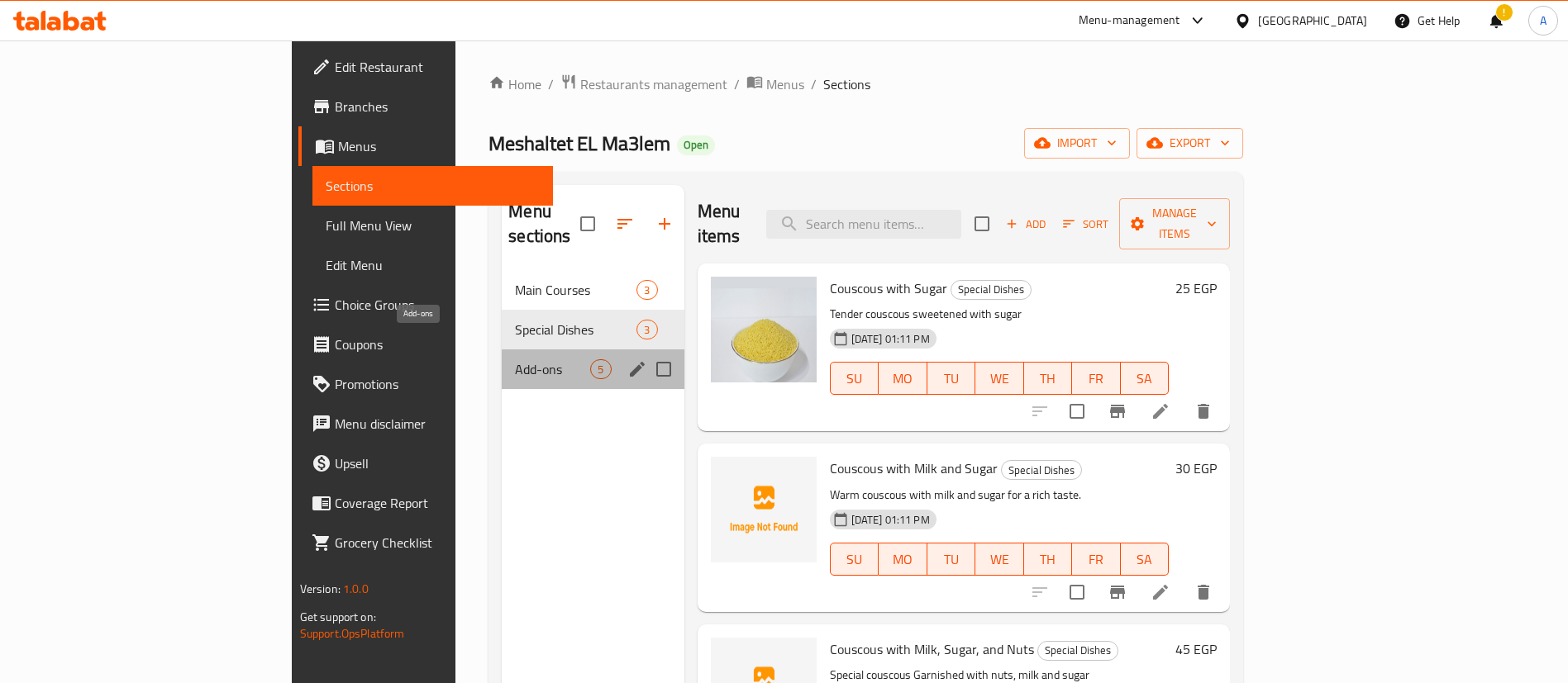
click at [515, 360] on span "Add-ons" at bounding box center [552, 370] width 75 height 20
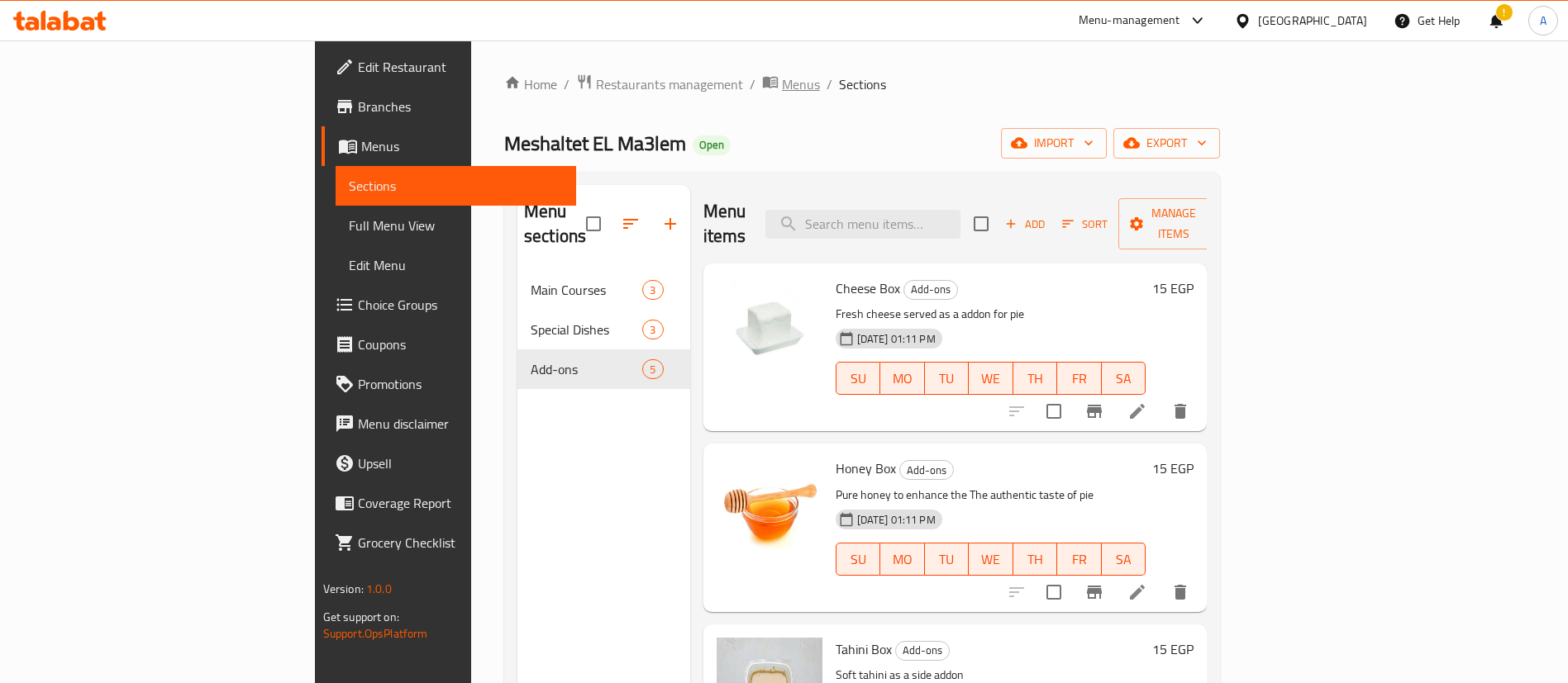
click at [782, 84] on span "Menus" at bounding box center [801, 84] width 38 height 20
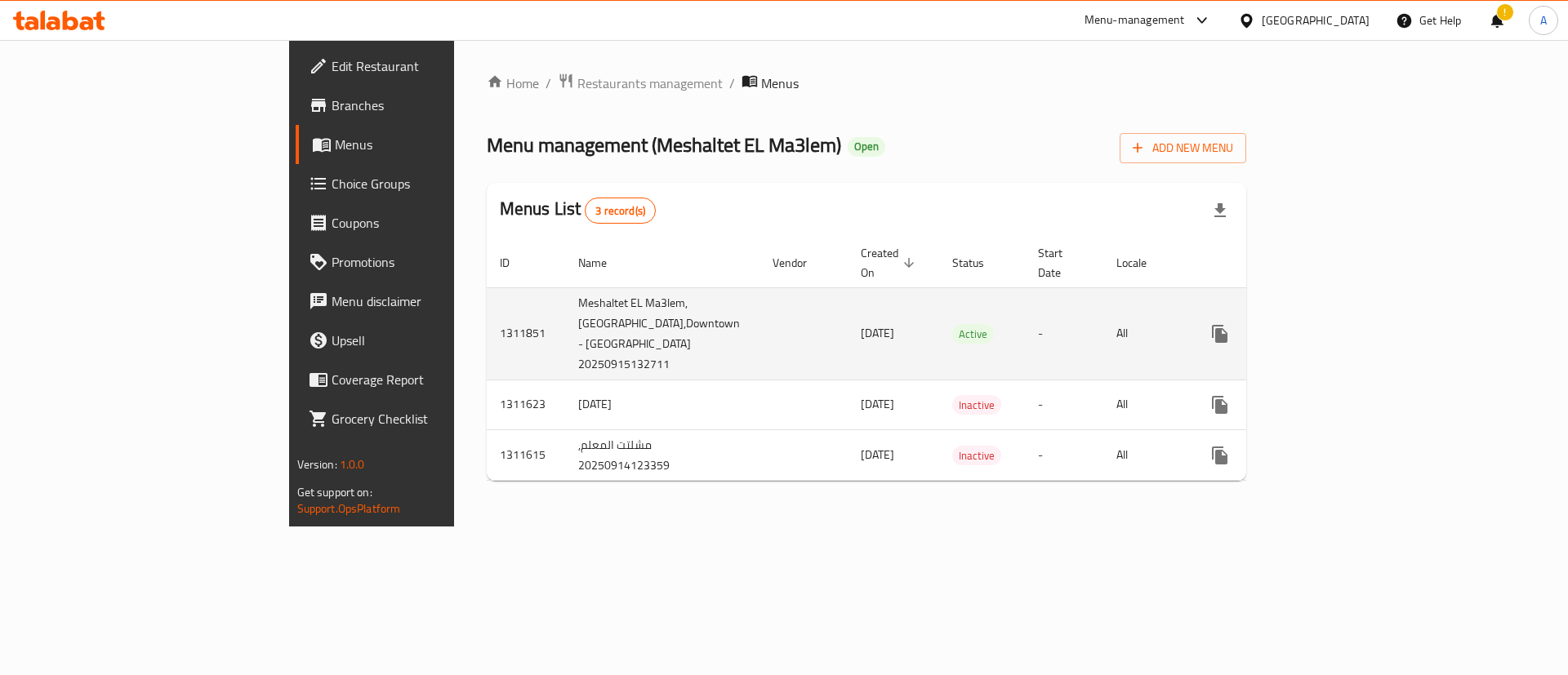
click at [1347, 329] on icon "enhanced table" at bounding box center [1337, 334] width 19 height 19
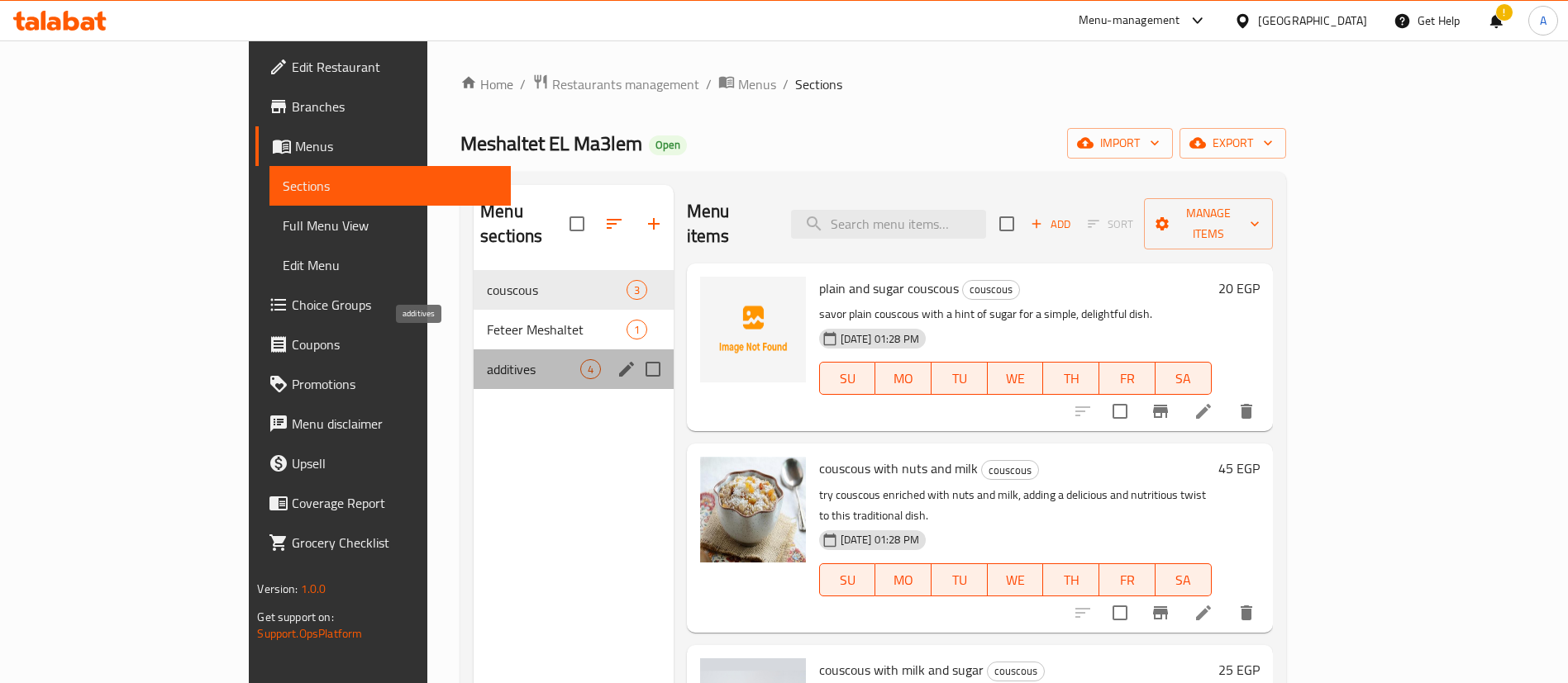
click at [487, 360] on span "additives" at bounding box center [534, 370] width 93 height 20
